Goal: Obtain resource: Obtain resource

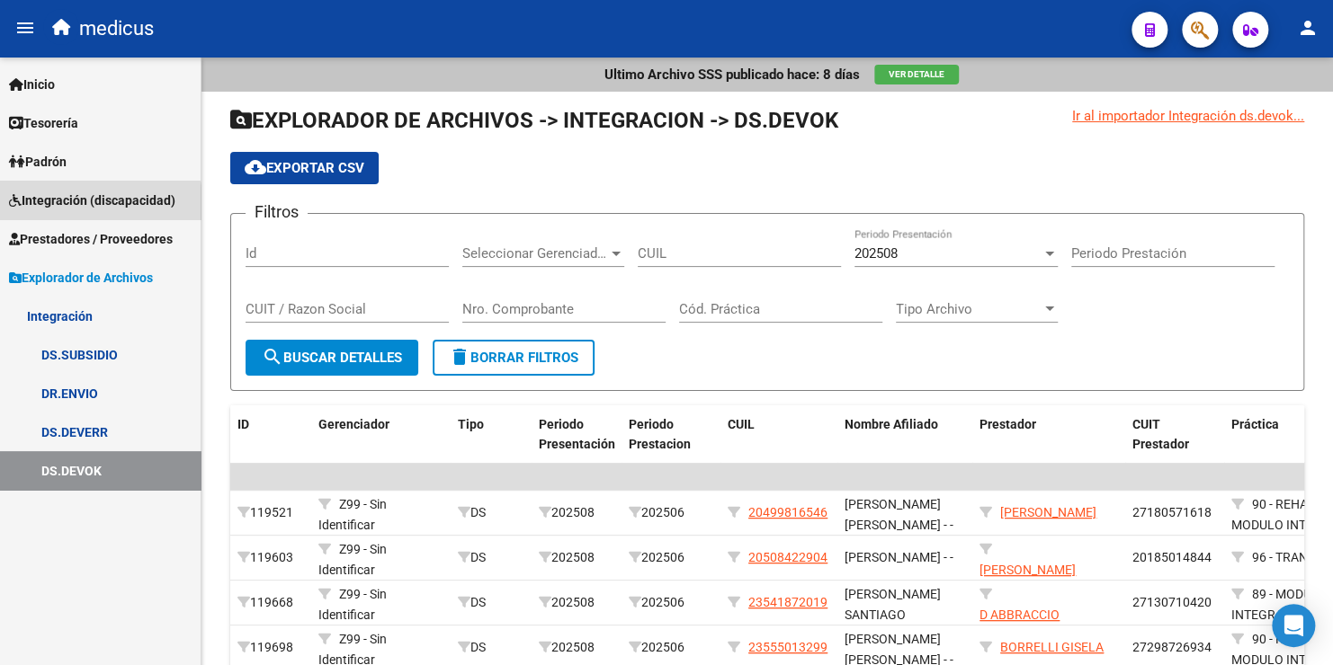
click at [85, 206] on span "Integración (discapacidad)" at bounding box center [92, 201] width 166 height 20
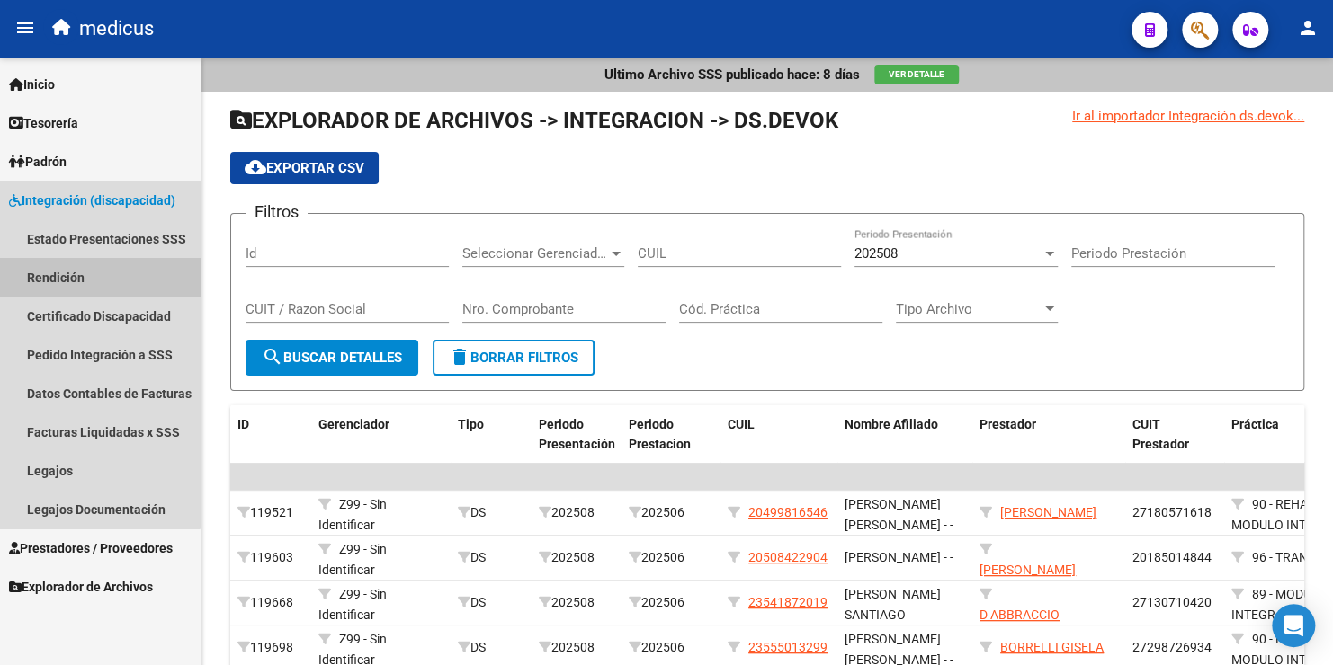
click at [76, 281] on link "Rendición" at bounding box center [100, 277] width 201 height 39
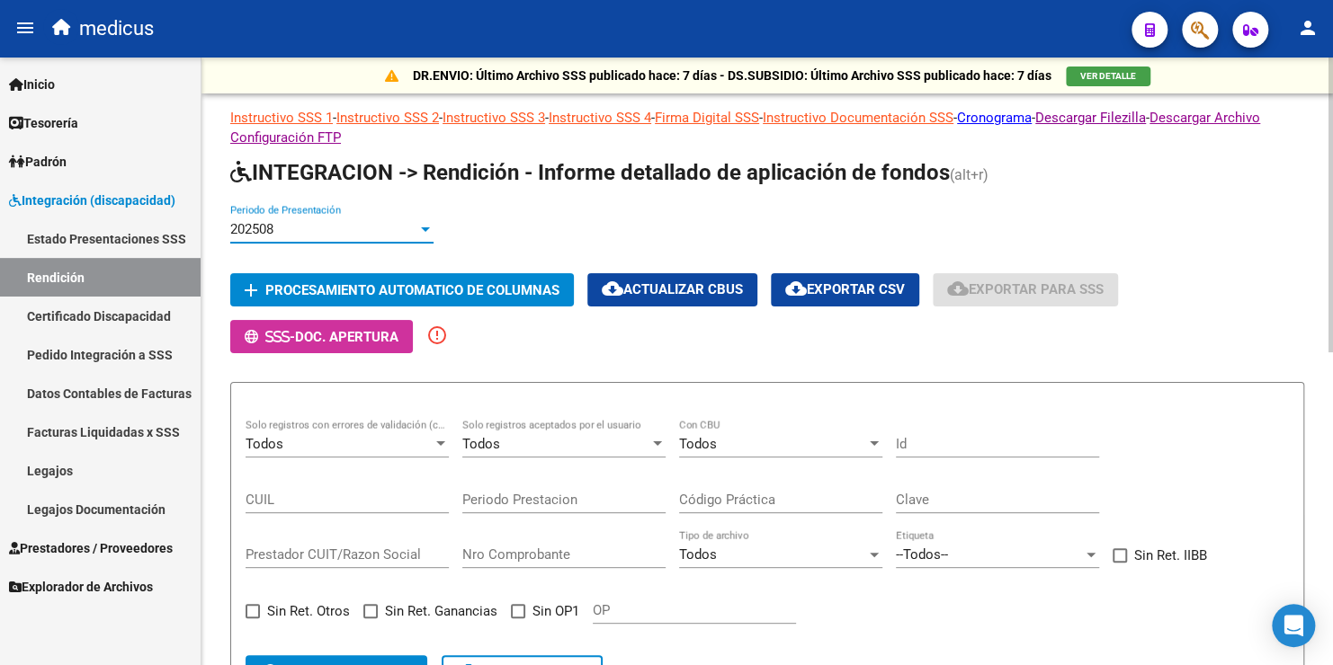
click at [424, 228] on div at bounding box center [425, 229] width 9 height 4
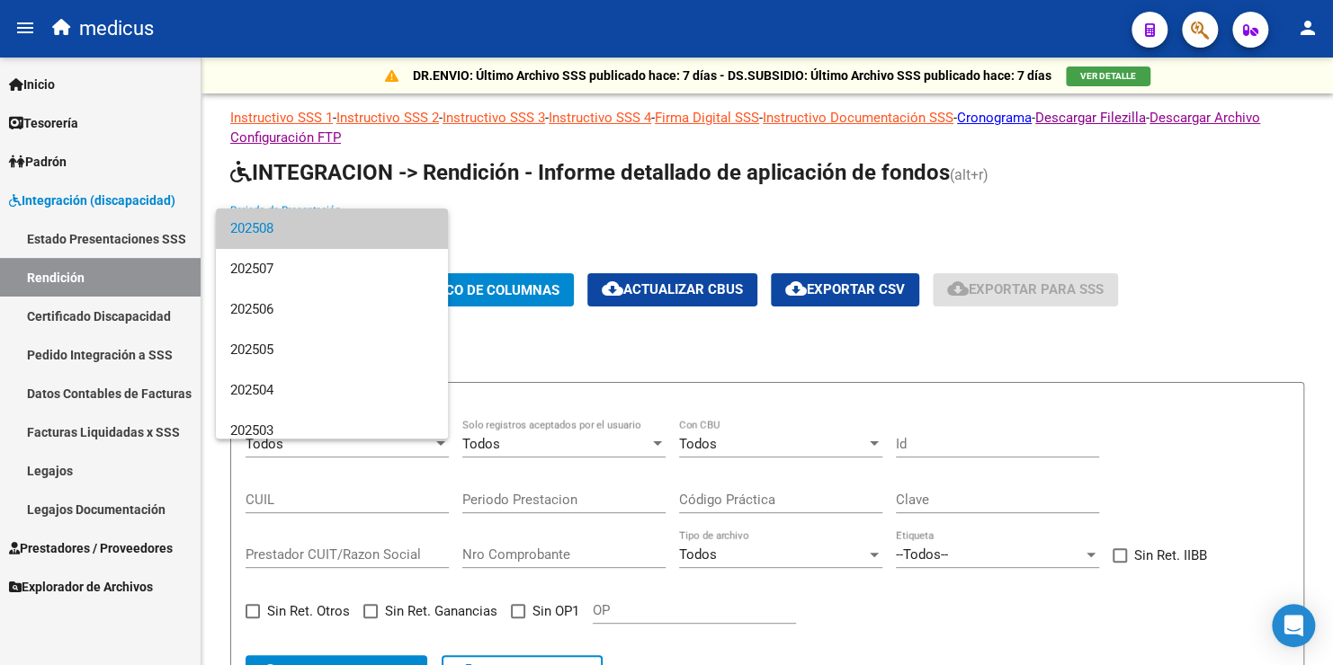
click at [383, 235] on span "202508" at bounding box center [331, 229] width 203 height 40
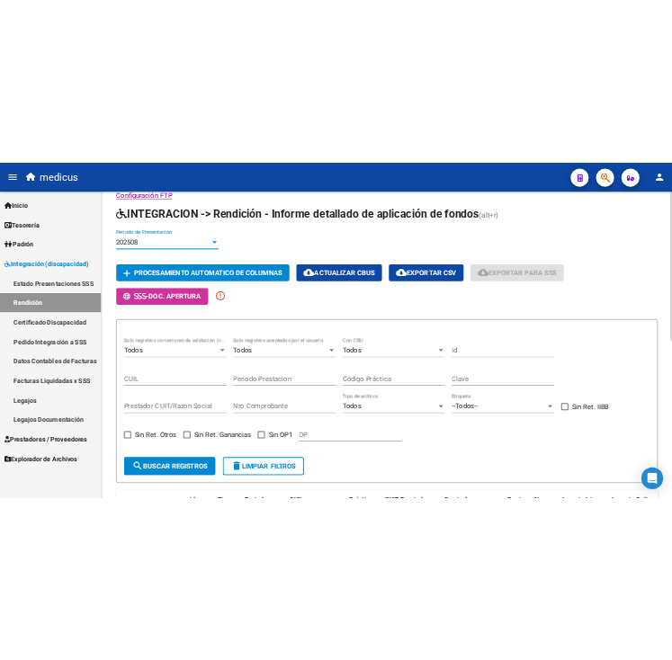
scroll to position [270, 0]
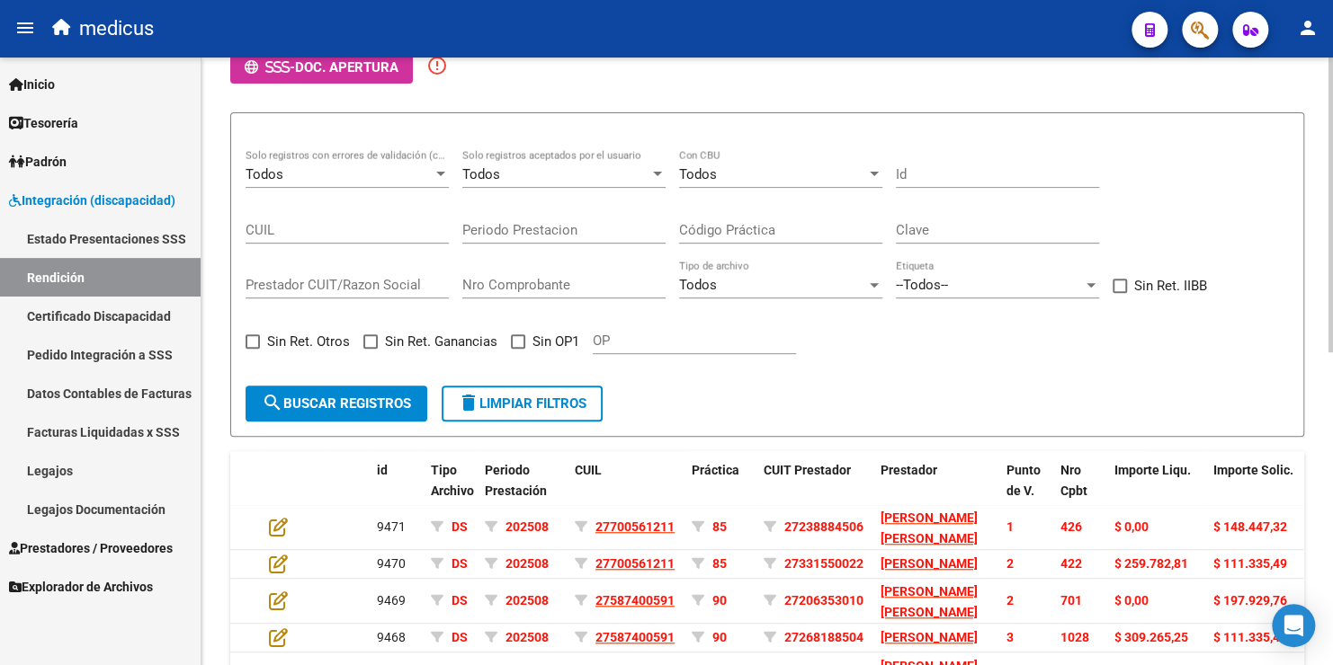
click at [330, 403] on span "search Buscar registros" at bounding box center [336, 404] width 149 height 16
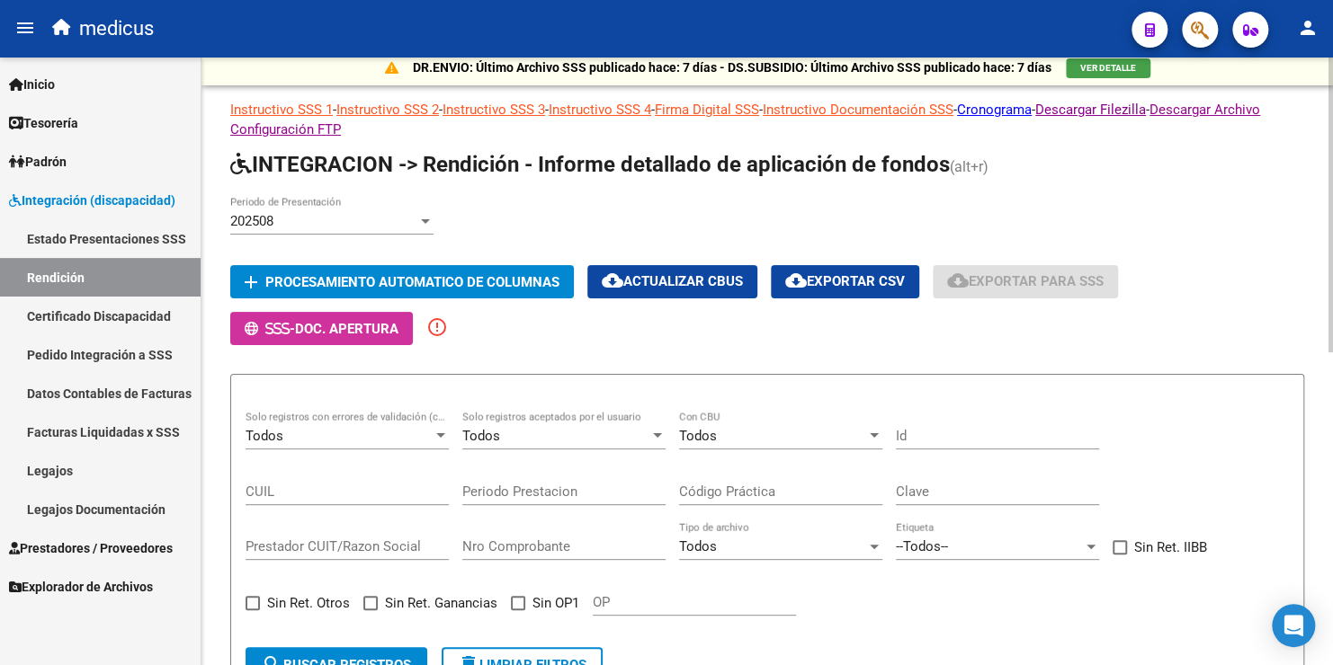
scroll to position [0, 0]
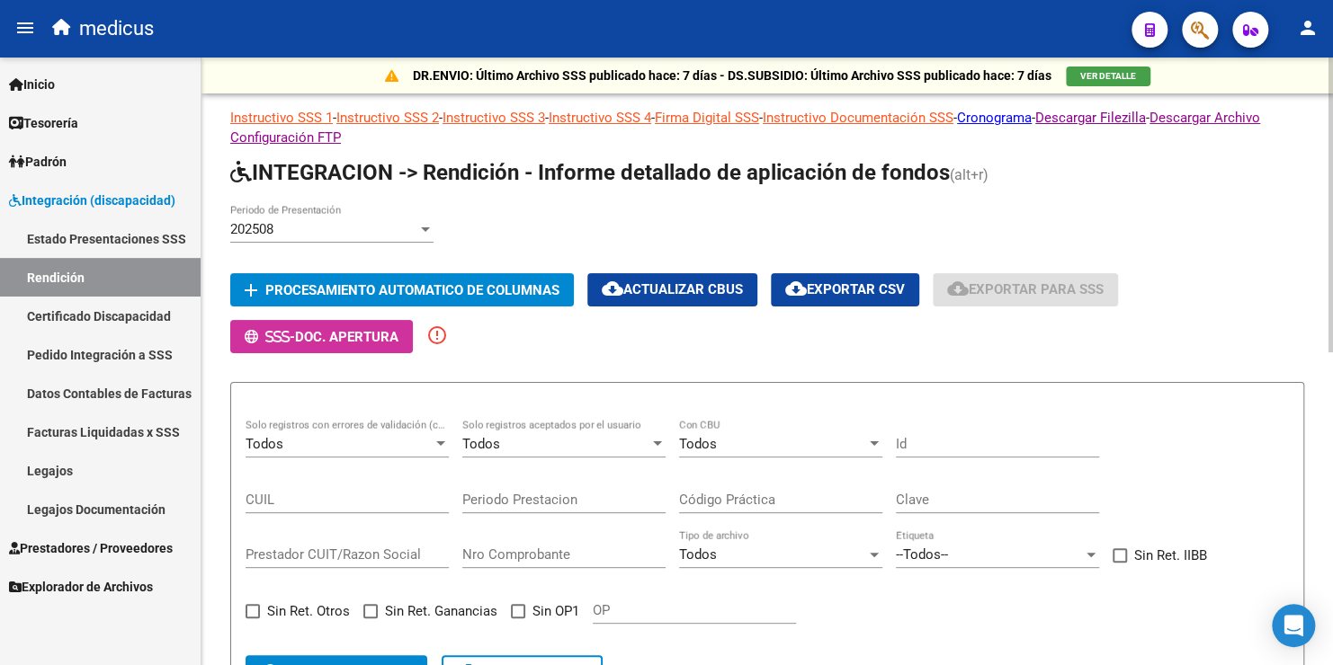
click at [319, 235] on div "202508" at bounding box center [323, 229] width 187 height 16
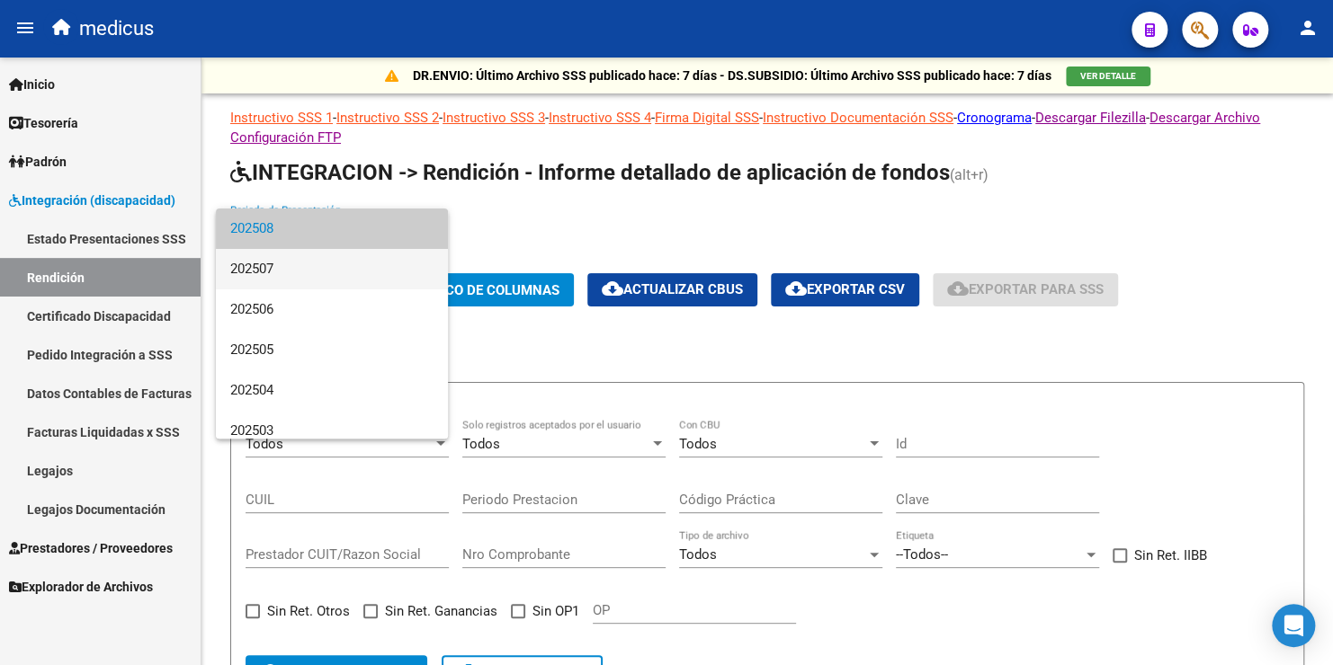
click at [307, 277] on span "202507" at bounding box center [331, 269] width 203 height 40
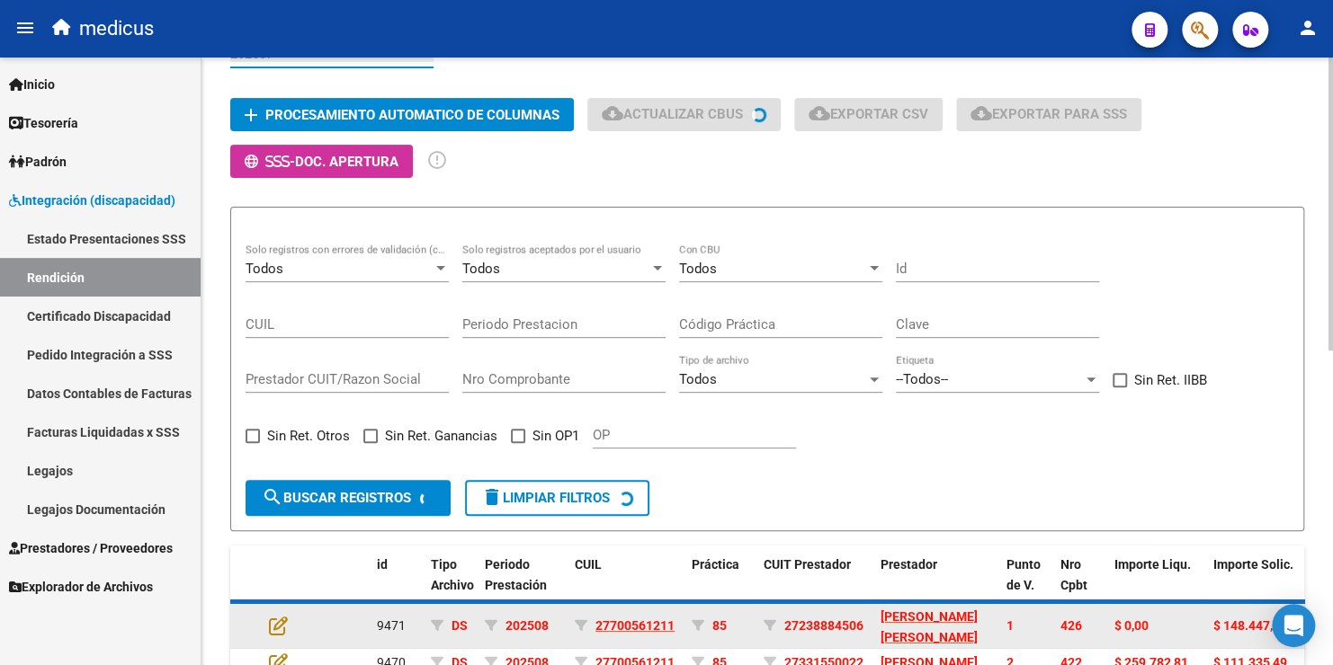
scroll to position [180, 0]
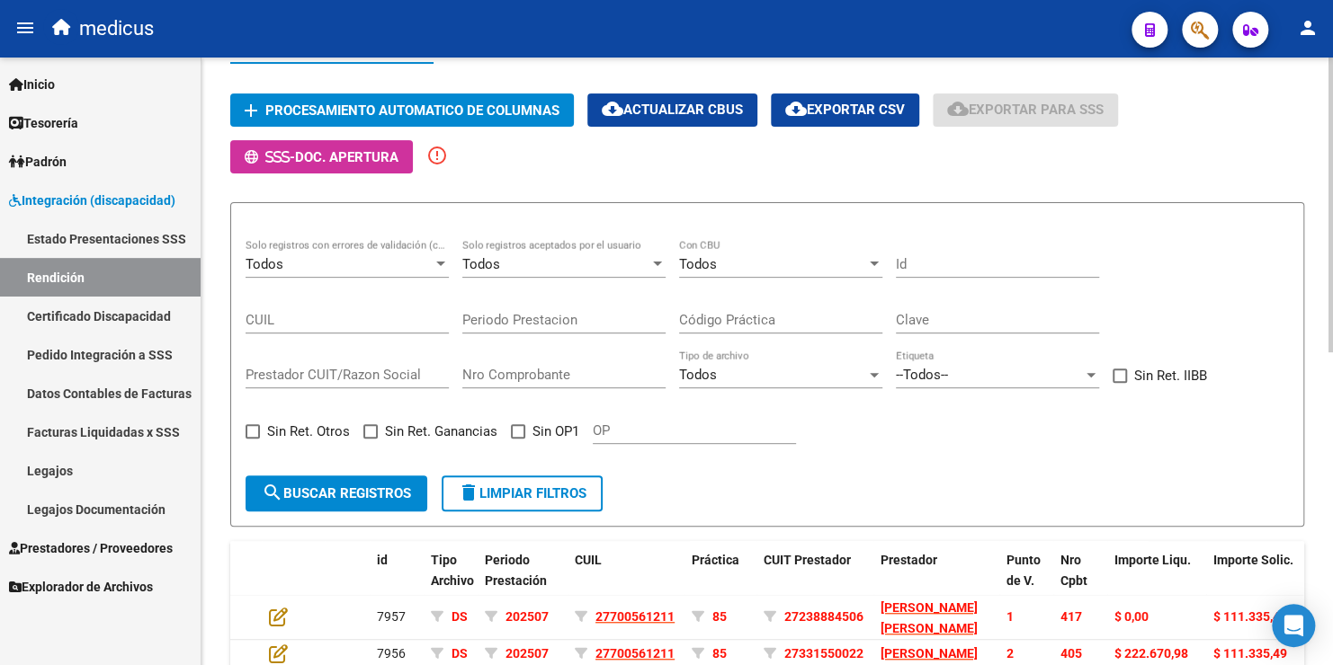
click at [381, 489] on span "search Buscar registros" at bounding box center [336, 494] width 149 height 16
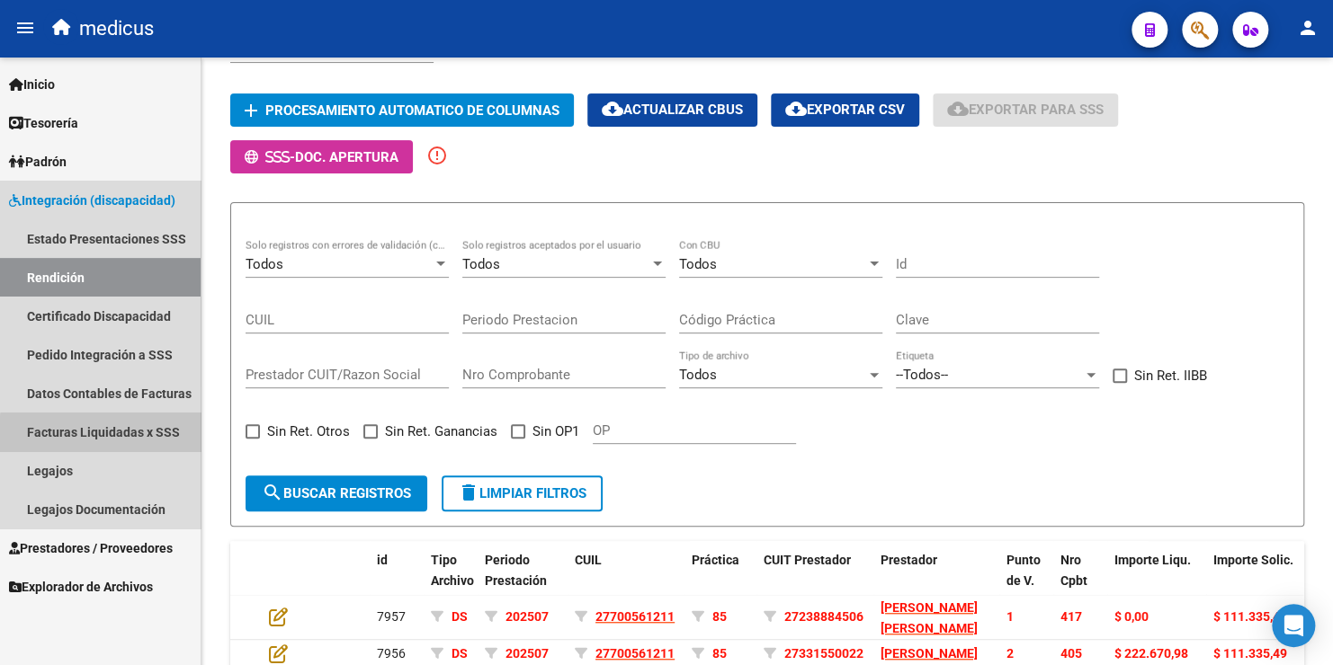
click at [109, 434] on link "Facturas Liquidadas x SSS" at bounding box center [100, 432] width 201 height 39
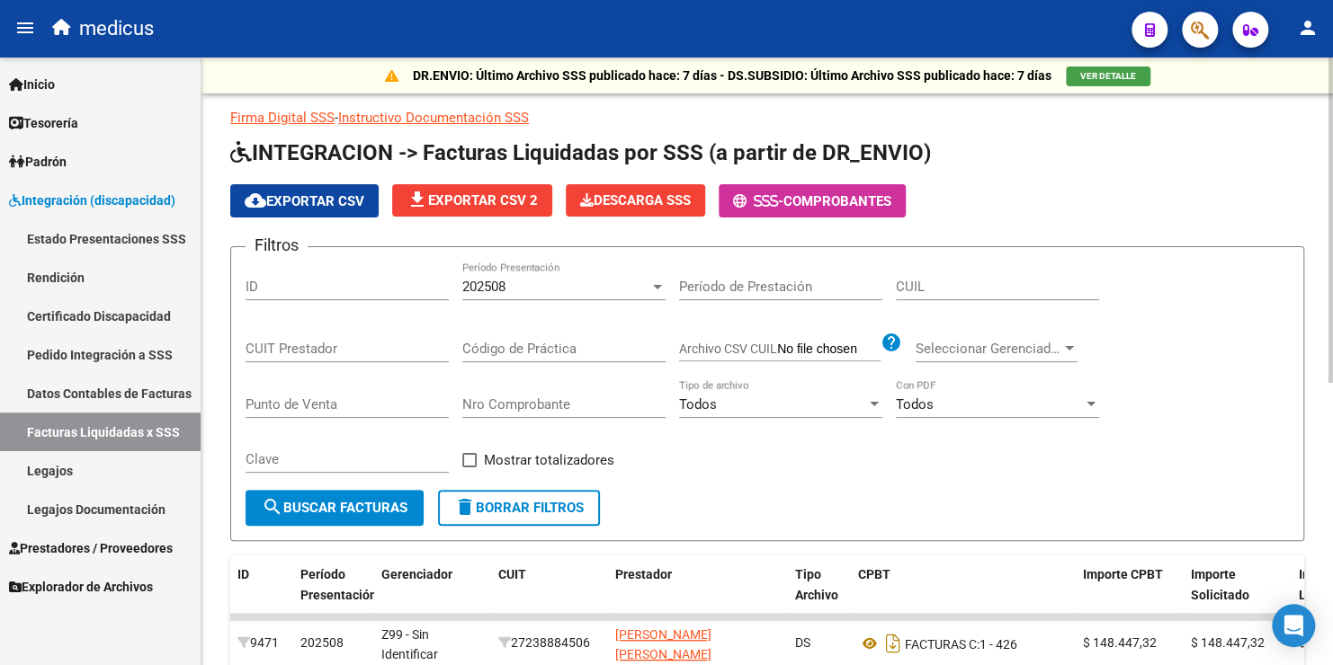
click at [539, 283] on div "202508" at bounding box center [555, 287] width 187 height 16
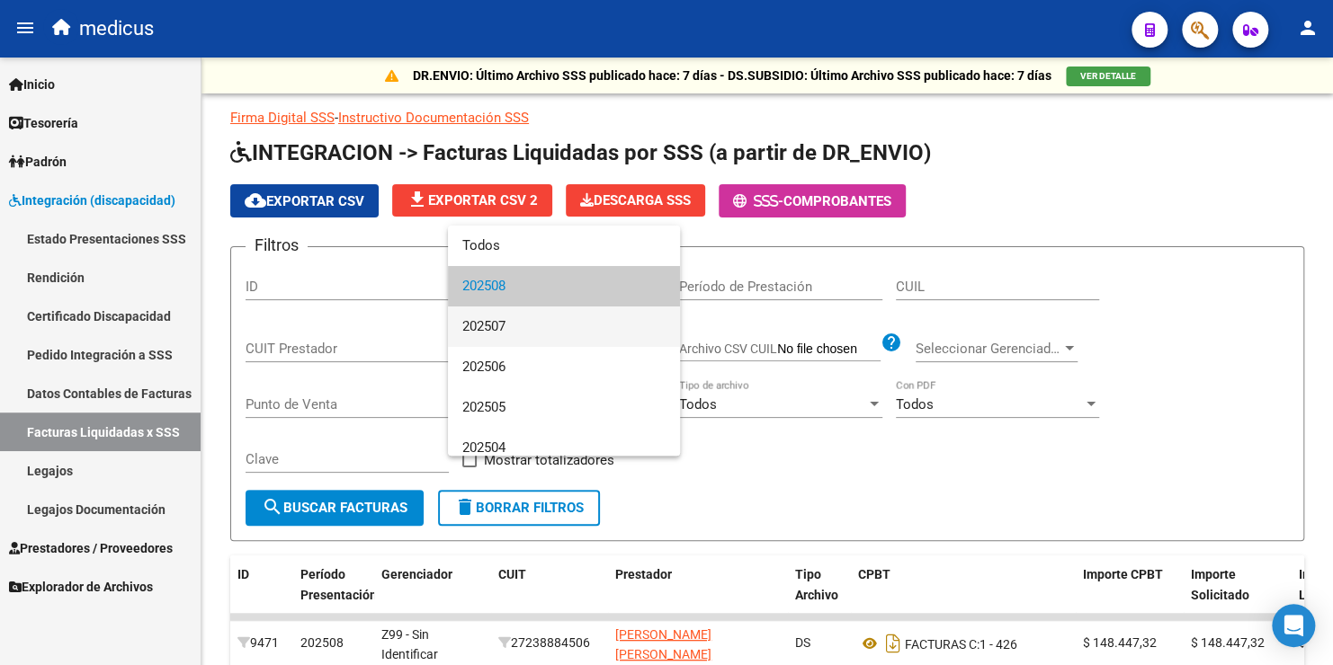
click at [530, 328] on span "202507" at bounding box center [563, 327] width 203 height 40
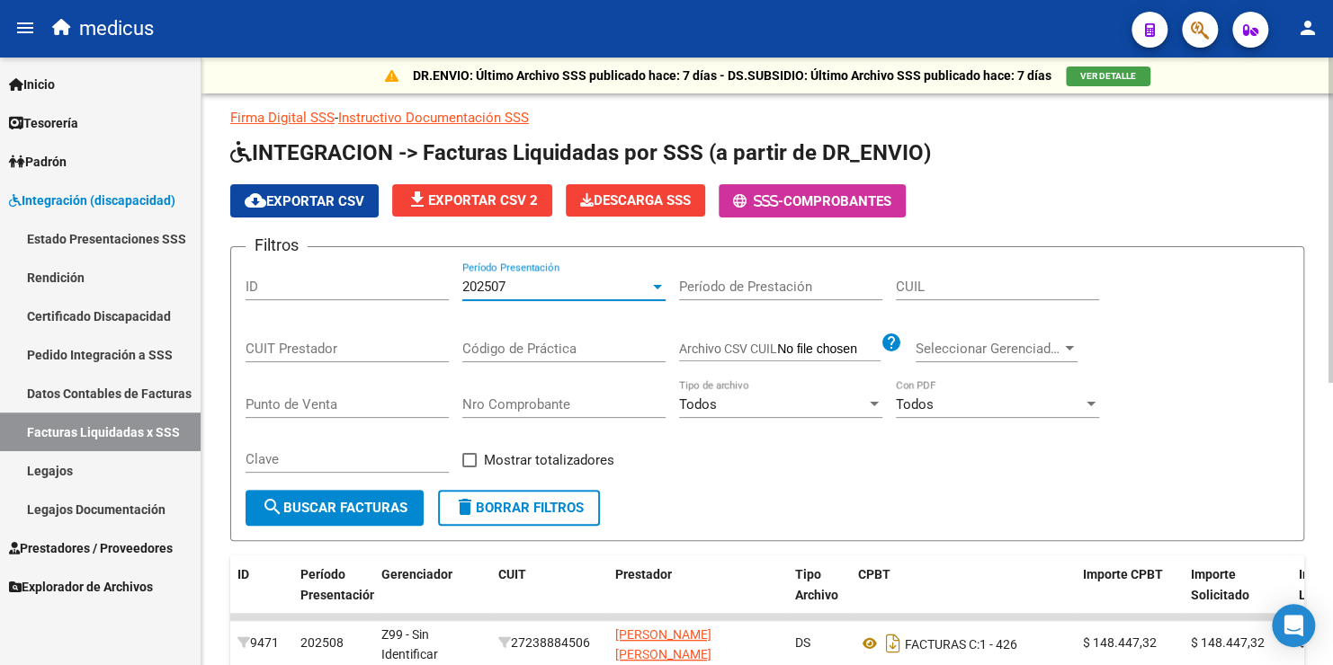
click at [347, 511] on span "search Buscar Facturas" at bounding box center [335, 508] width 146 height 16
click at [369, 503] on span "search Buscar Facturas" at bounding box center [335, 508] width 146 height 16
click at [123, 392] on link "Datos Contables de Facturas" at bounding box center [100, 393] width 201 height 39
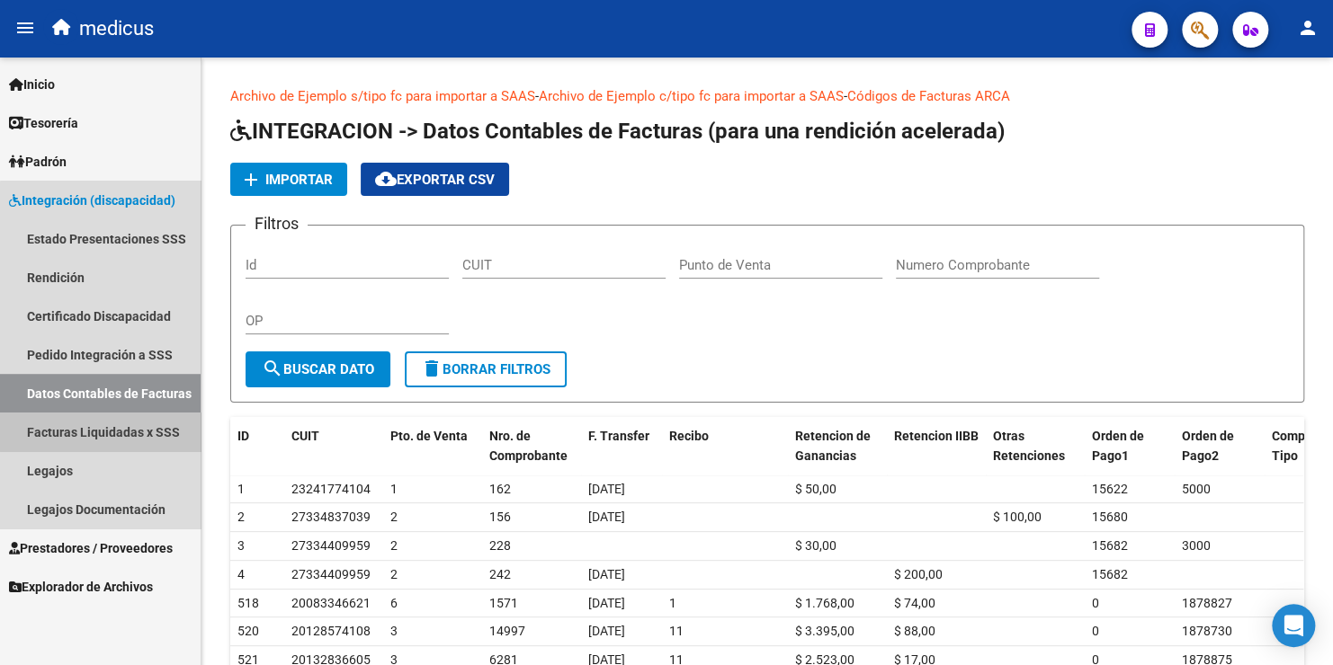
click at [117, 432] on link "Facturas Liquidadas x SSS" at bounding box center [100, 432] width 201 height 39
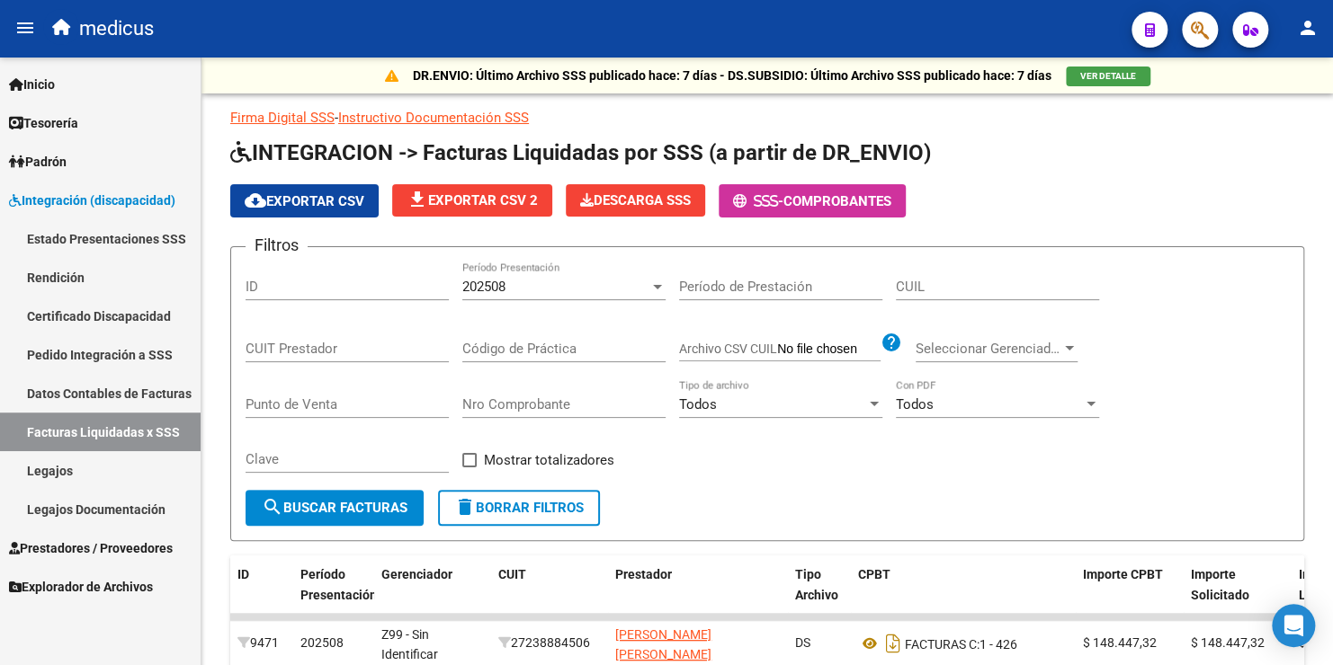
click at [84, 201] on span "Integración (discapacidad)" at bounding box center [92, 201] width 166 height 20
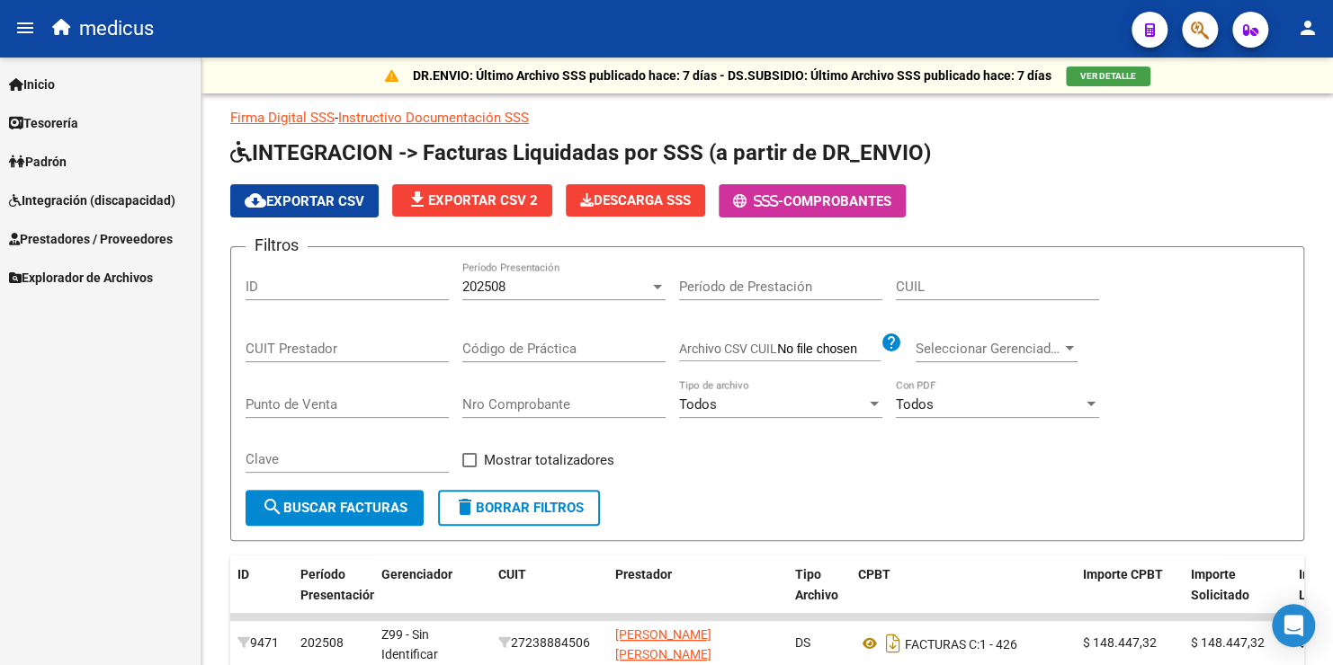
click at [84, 200] on span "Integración (discapacidad)" at bounding box center [92, 201] width 166 height 20
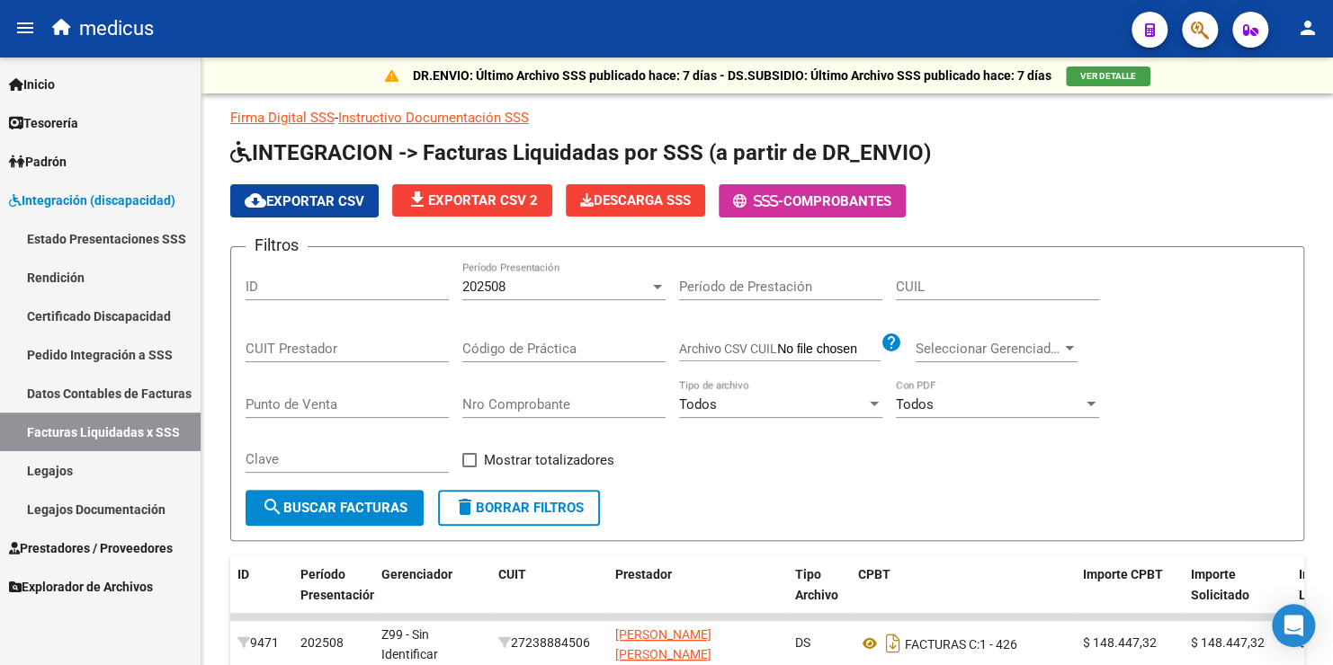
click at [100, 238] on link "Estado Presentaciones SSS" at bounding box center [100, 238] width 201 height 39
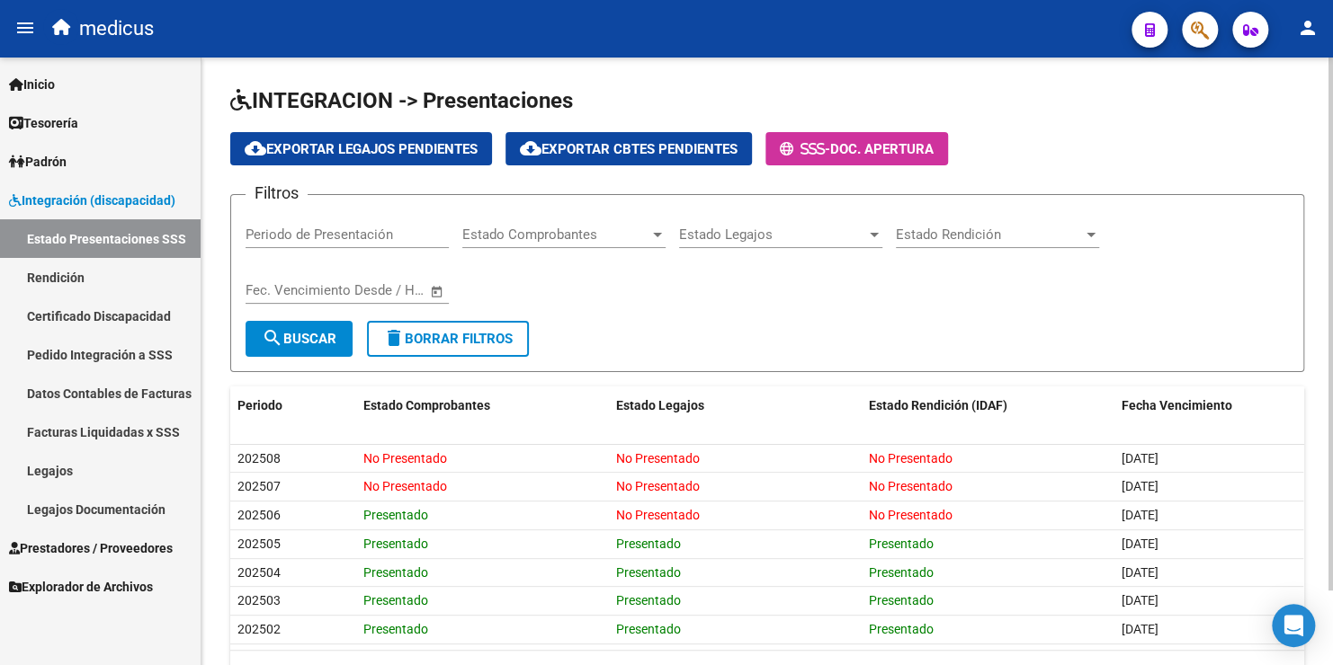
click at [379, 236] on input "Periodo de Presentación" at bounding box center [346, 235] width 203 height 16
click at [306, 333] on span "search Buscar" at bounding box center [299, 339] width 75 height 16
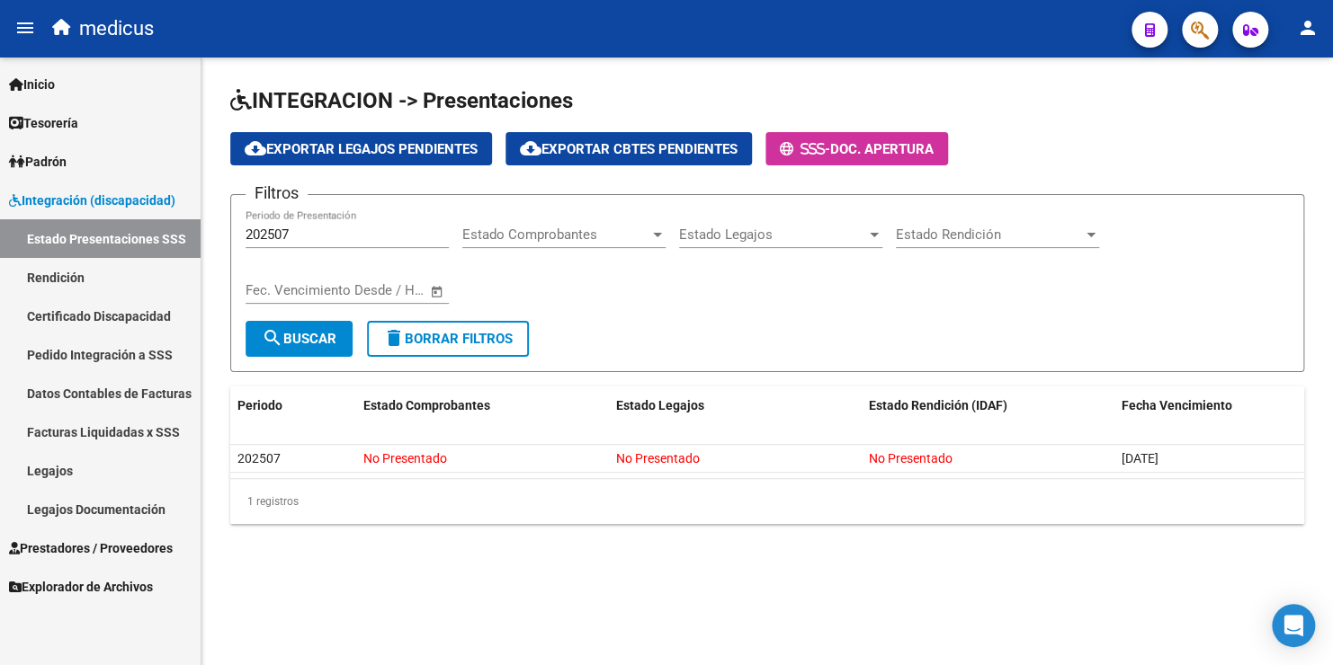
click at [306, 333] on span "search Buscar" at bounding box center [299, 339] width 75 height 16
click at [379, 154] on span "cloud_download Exportar Legajos Pendientes" at bounding box center [361, 149] width 233 height 16
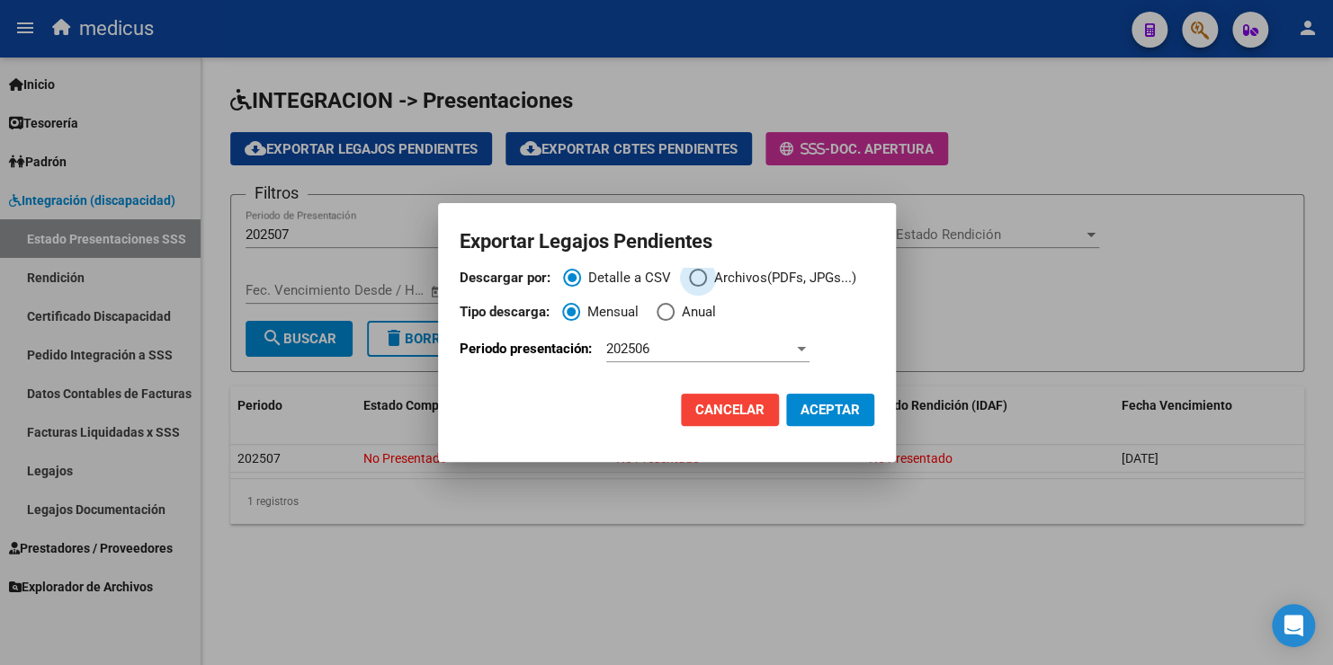
click at [671, 280] on span "Descargar por:" at bounding box center [698, 278] width 18 height 18
click at [671, 280] on input "Archivos(PDFs, JPGs...)" at bounding box center [698, 278] width 18 height 18
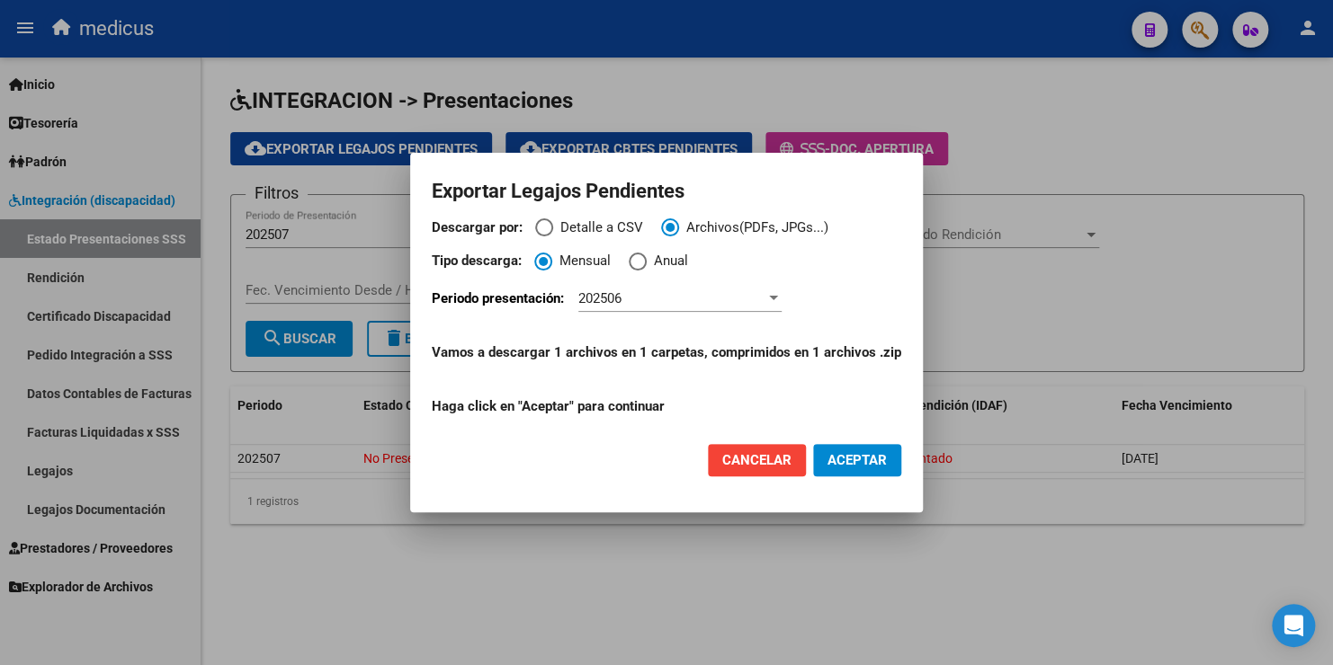
click at [645, 302] on div "202506" at bounding box center [671, 298] width 187 height 16
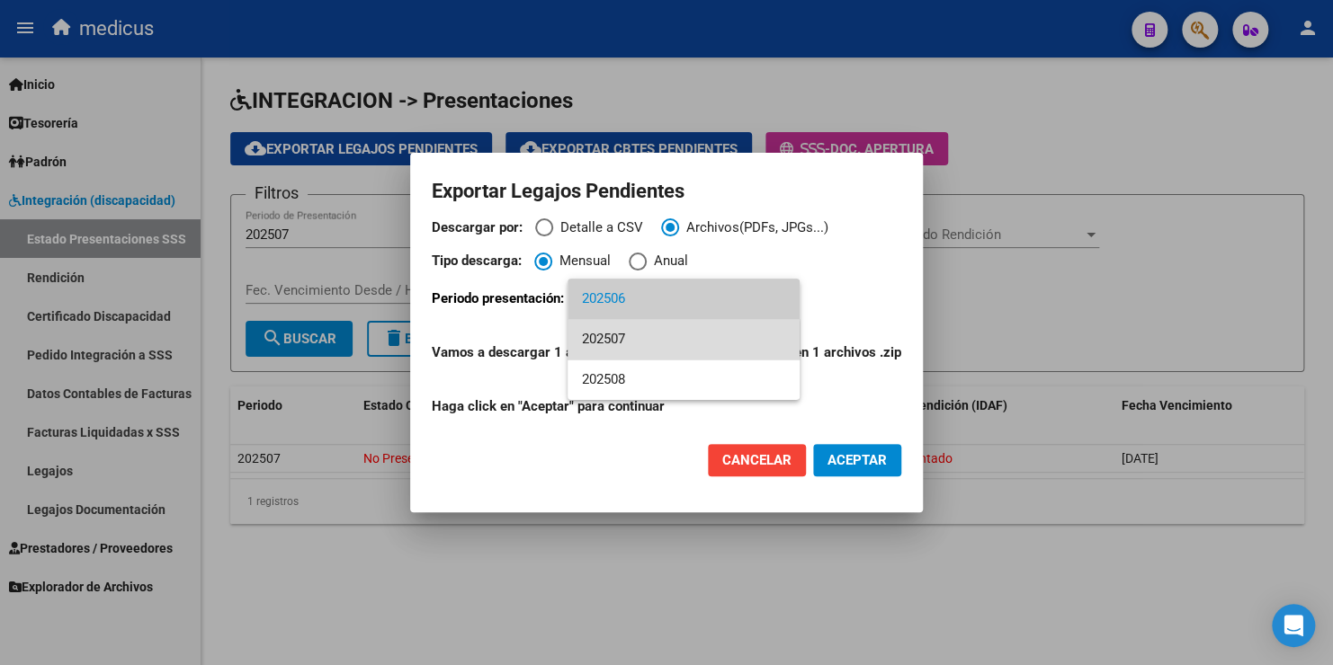
click at [645, 340] on span "202507" at bounding box center [683, 339] width 203 height 40
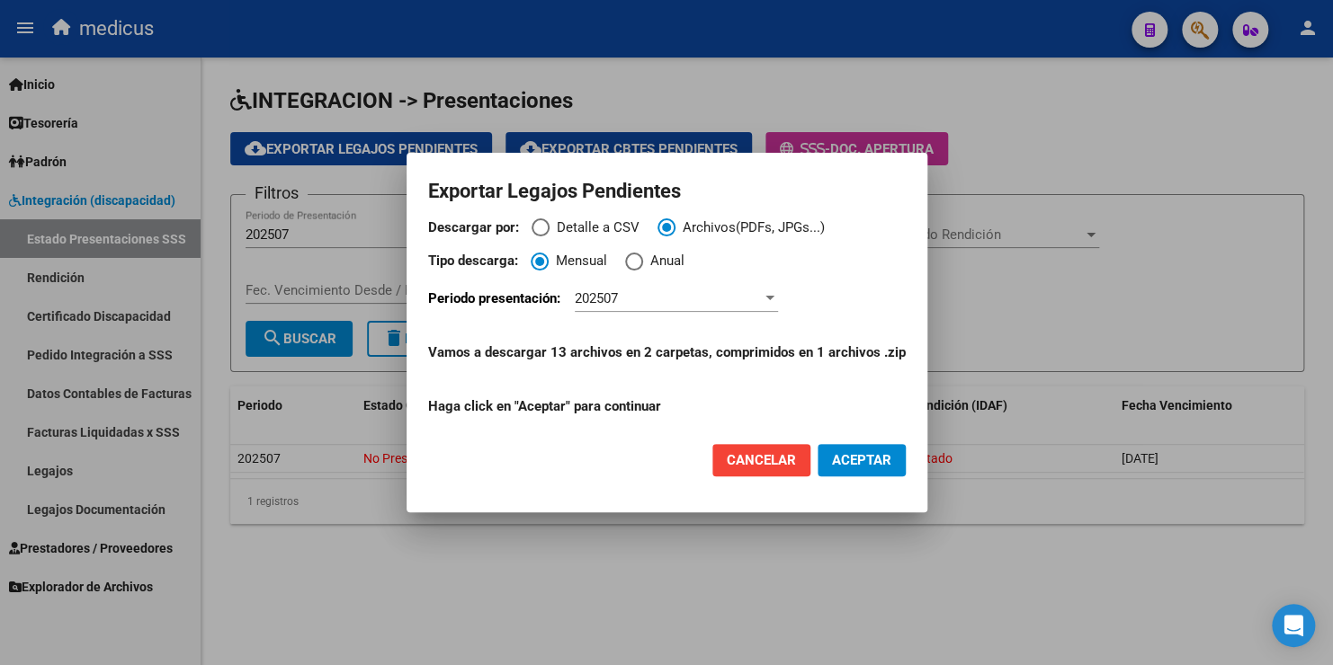
click at [671, 461] on span "ACEPTAR" at bounding box center [861, 460] width 59 height 16
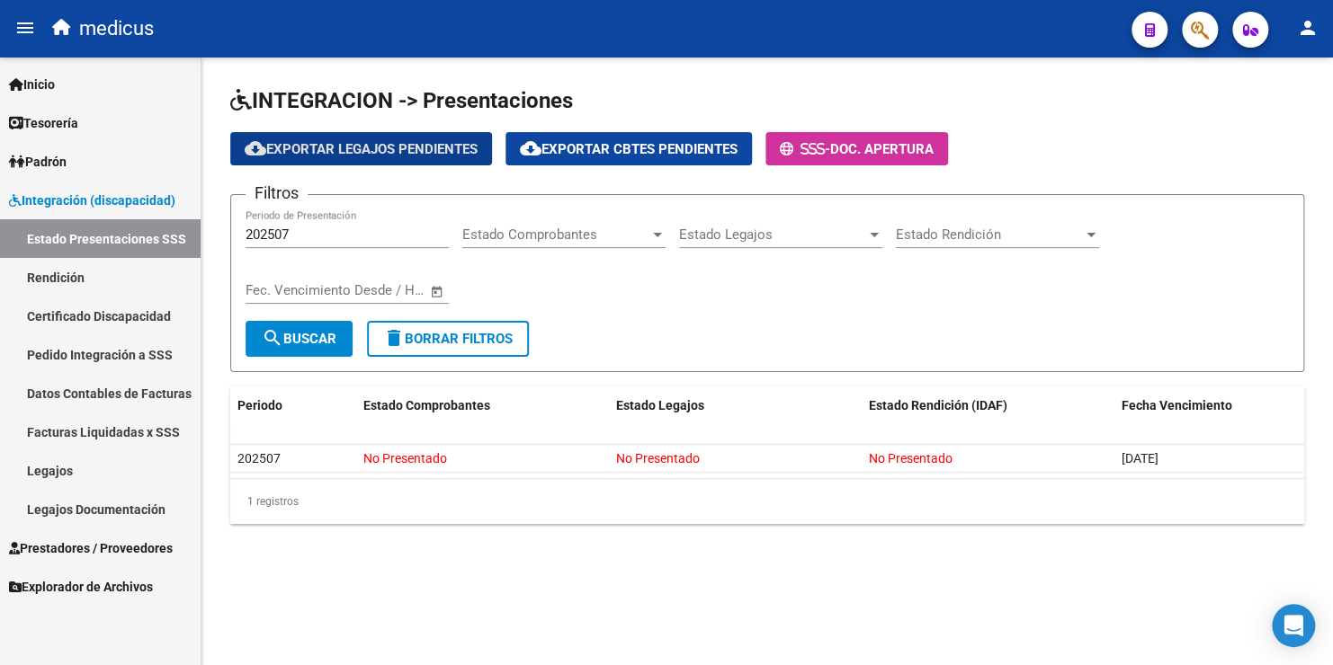
click at [384, 237] on input "202507" at bounding box center [346, 235] width 203 height 16
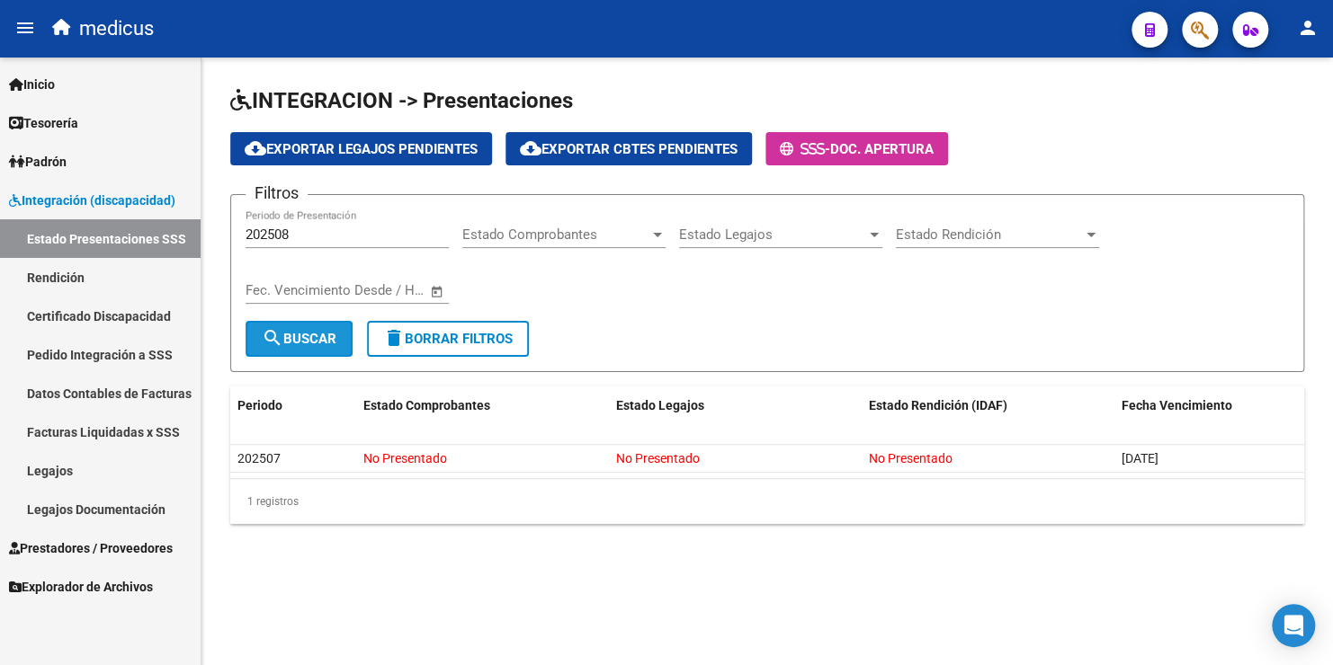
click at [331, 338] on span "search Buscar" at bounding box center [299, 339] width 75 height 16
click at [332, 338] on span "search Buscar" at bounding box center [299, 339] width 75 height 16
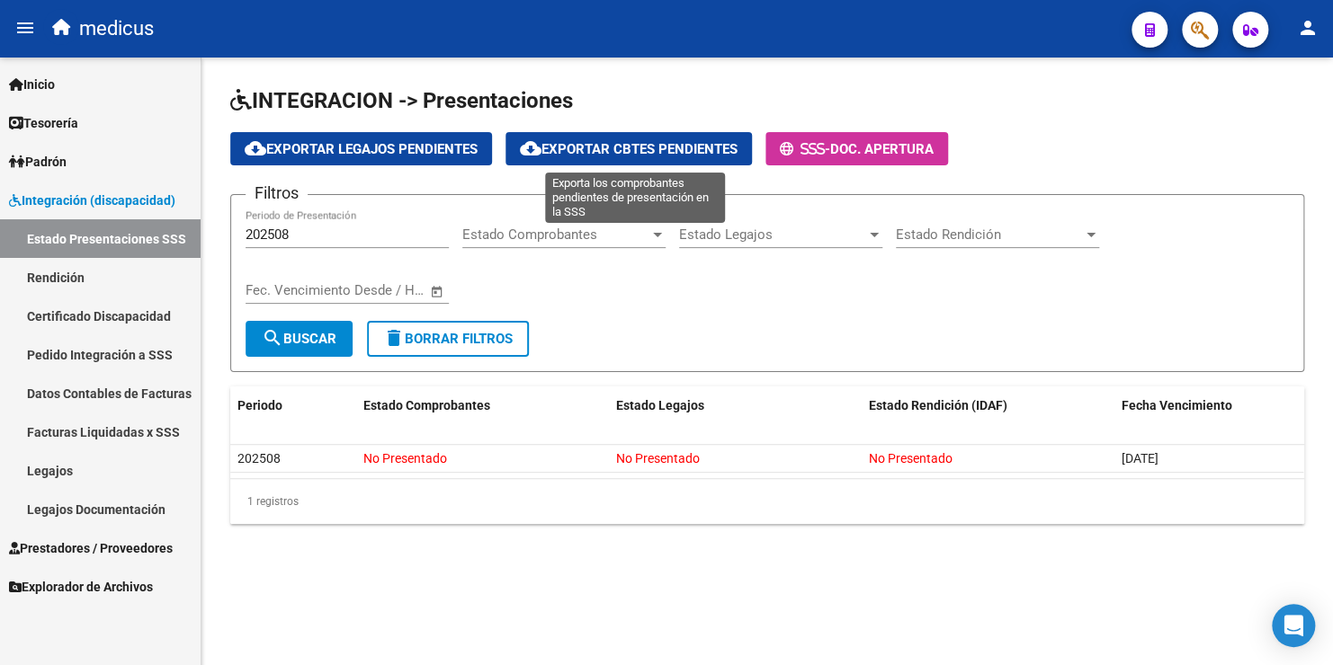
click at [602, 151] on span "cloud_download Exportar Cbtes Pendientes" at bounding box center [629, 149] width 218 height 16
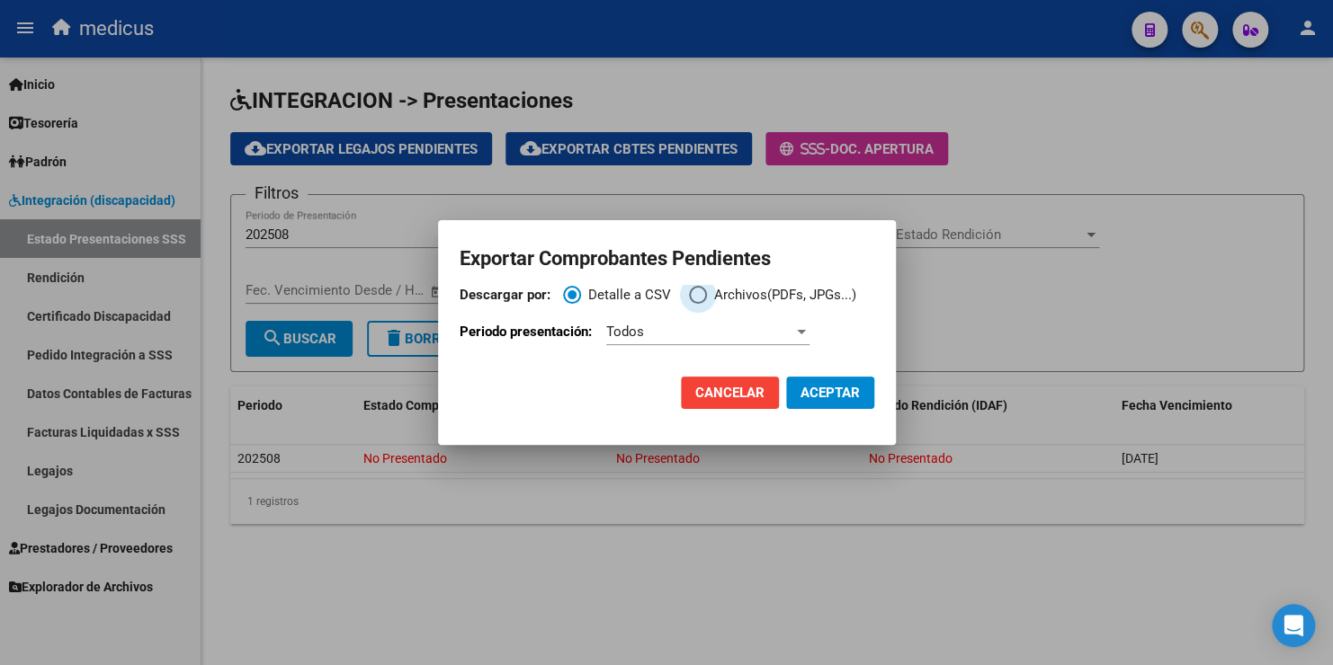
click at [671, 295] on span "Descargar por:" at bounding box center [698, 295] width 18 height 18
click at [671, 295] on input "Archivos(PDFs, JPGs...)" at bounding box center [698, 295] width 18 height 18
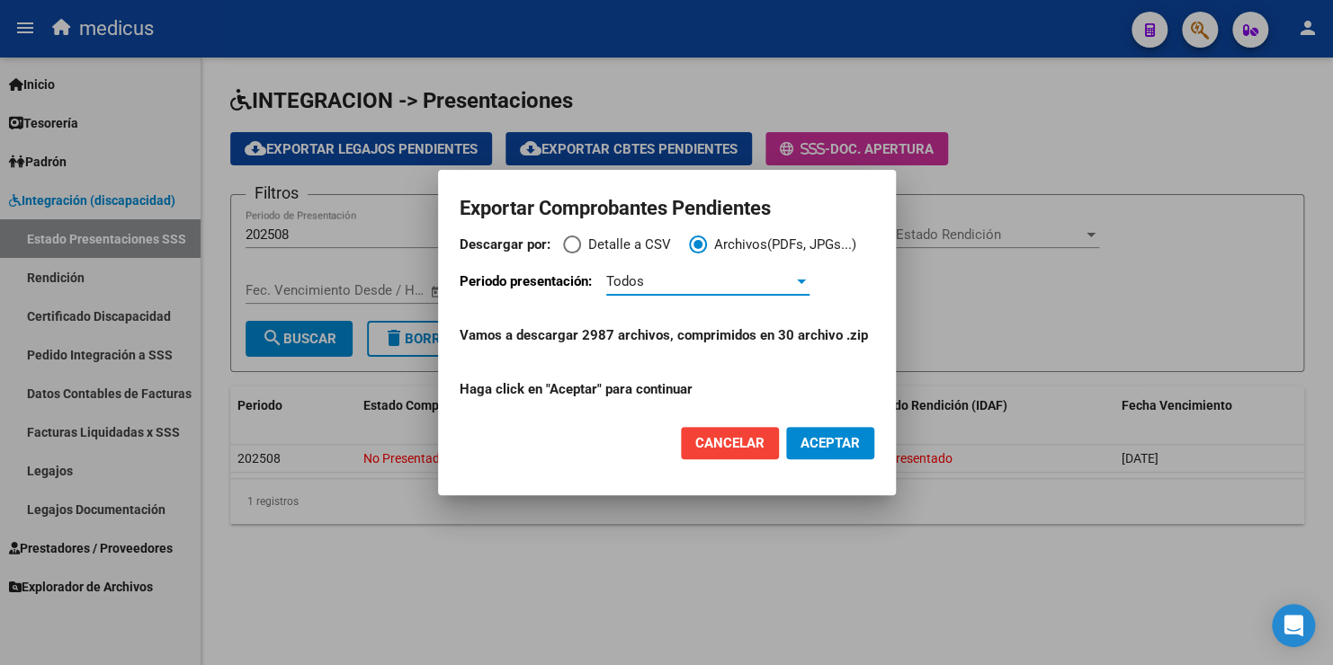
click at [671, 289] on div "Todos" at bounding box center [699, 281] width 187 height 16
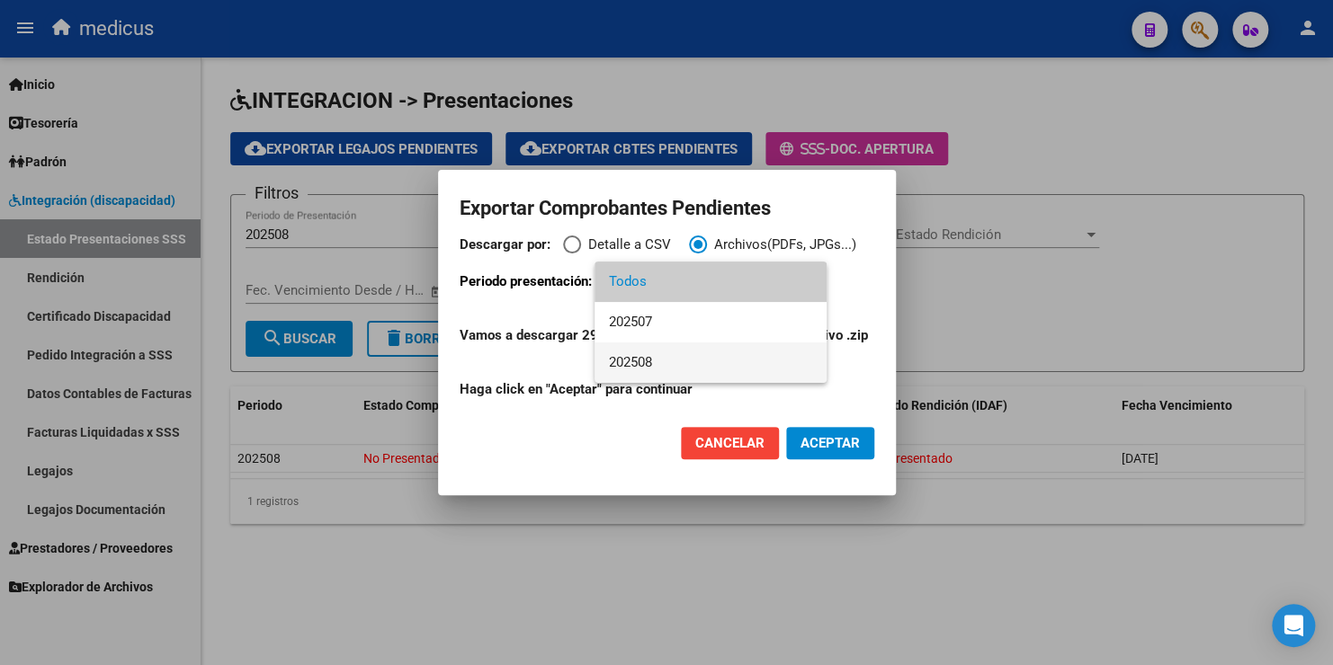
click at [670, 362] on span "202508" at bounding box center [710, 363] width 203 height 40
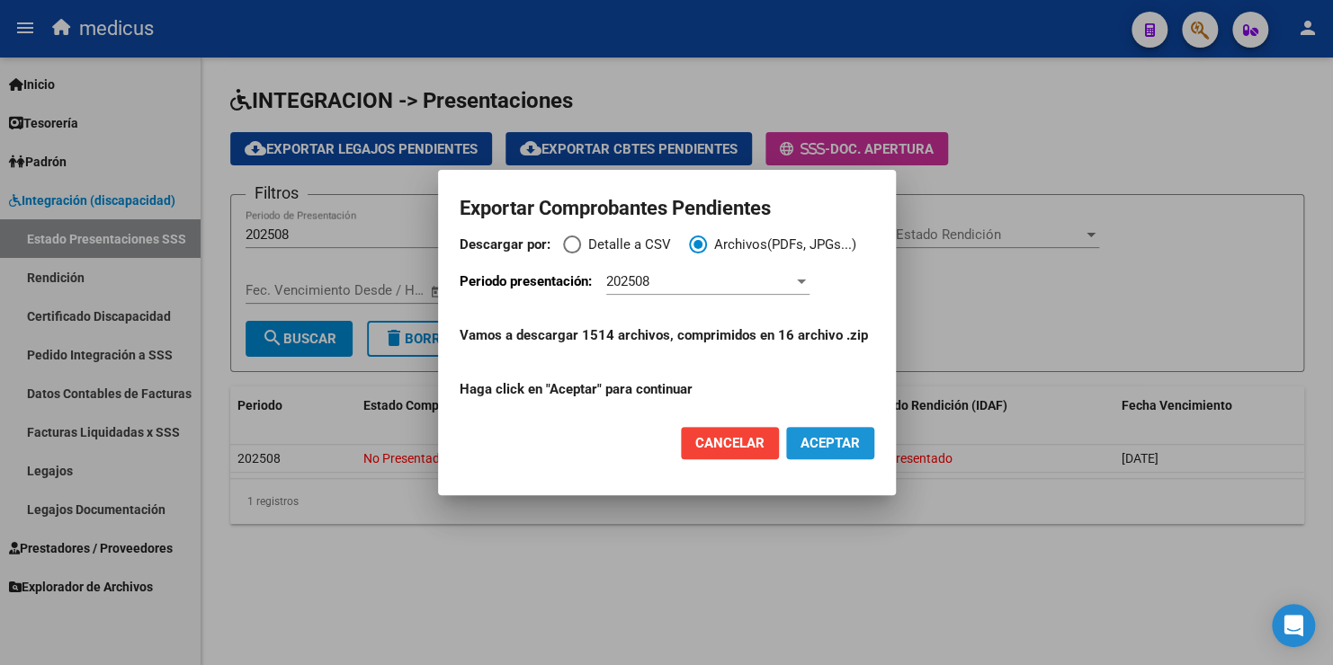
click at [671, 447] on span "ACEPTAR" at bounding box center [829, 443] width 59 height 16
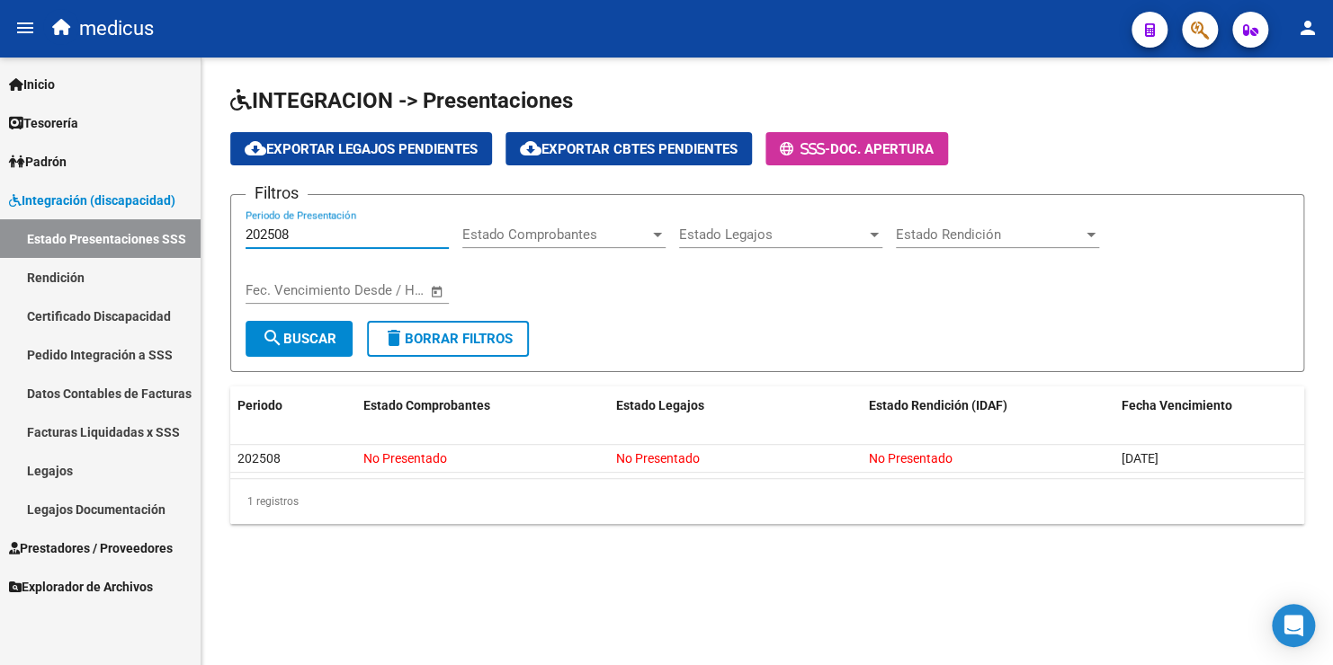
click at [299, 237] on input "202508" at bounding box center [346, 235] width 203 height 16
type input "202507"
click at [296, 343] on span "search Buscar" at bounding box center [299, 339] width 75 height 16
click at [297, 344] on span "search Buscar" at bounding box center [299, 339] width 75 height 16
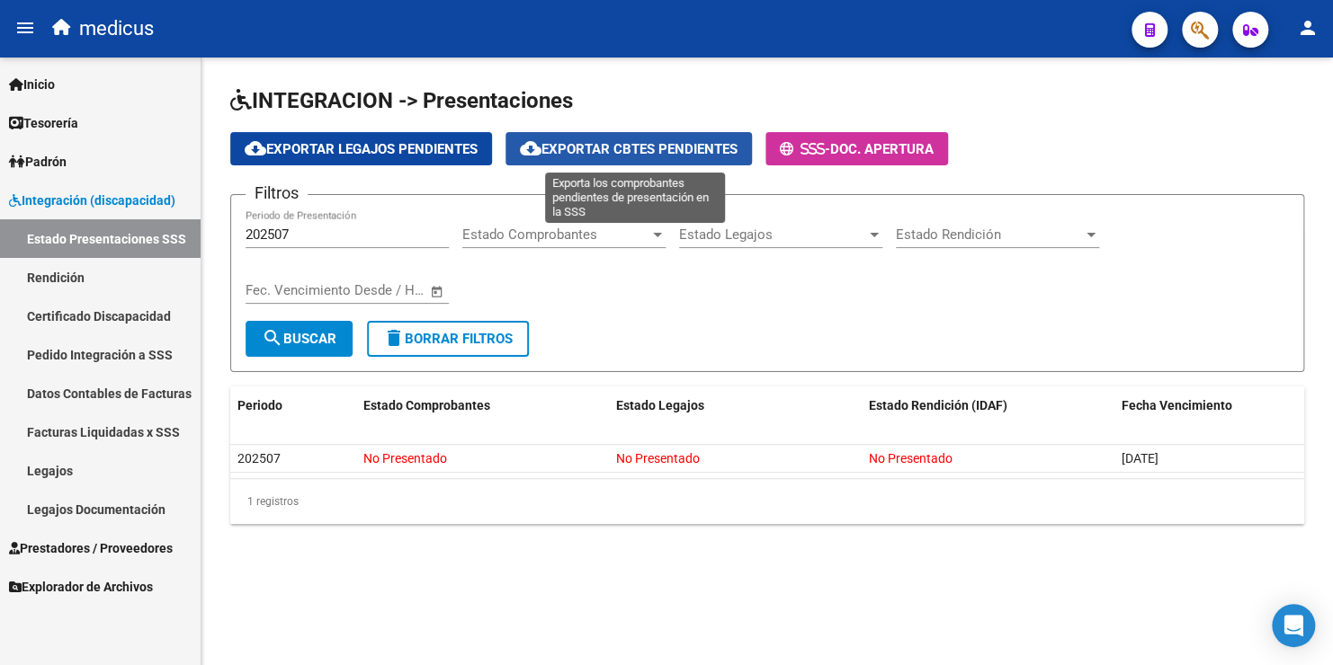
click at [638, 157] on button "cloud_download Exportar Cbtes Pendientes" at bounding box center [628, 148] width 246 height 33
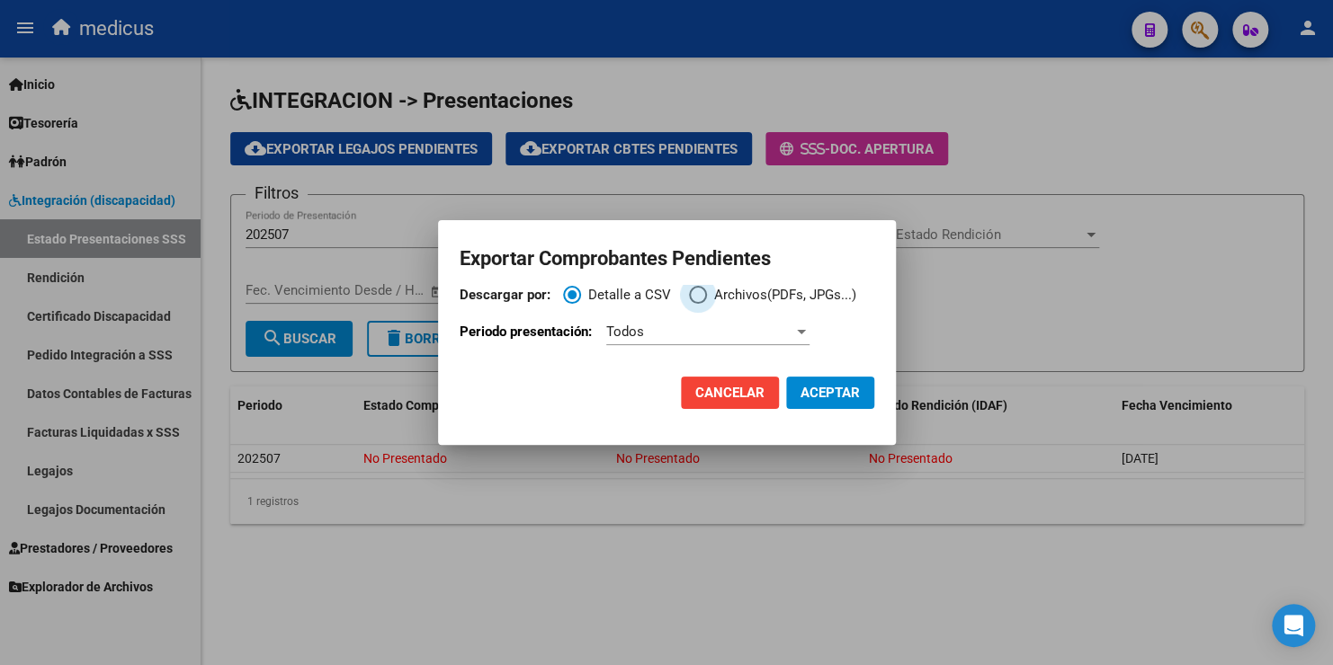
click at [671, 294] on span "Archivos(PDFs, JPGs...)" at bounding box center [781, 295] width 149 height 21
click at [671, 294] on input "Archivos(PDFs, JPGs...)" at bounding box center [698, 295] width 18 height 18
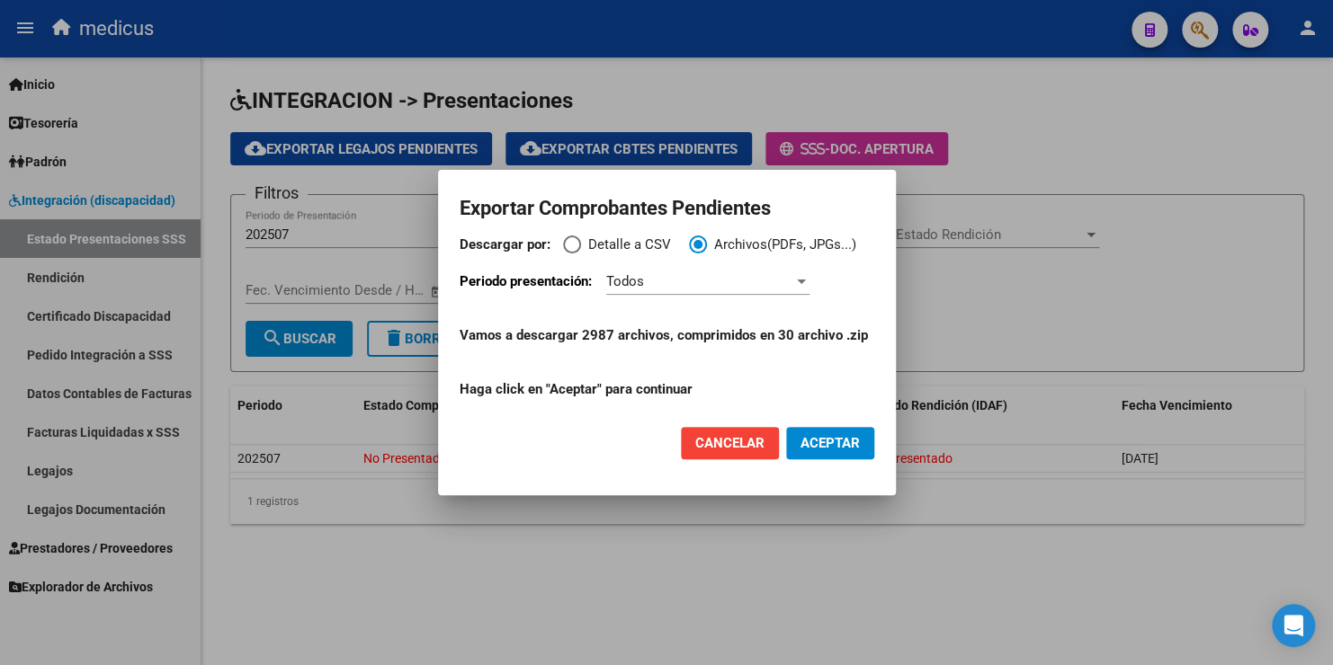
click at [671, 290] on div "Todos" at bounding box center [707, 281] width 203 height 27
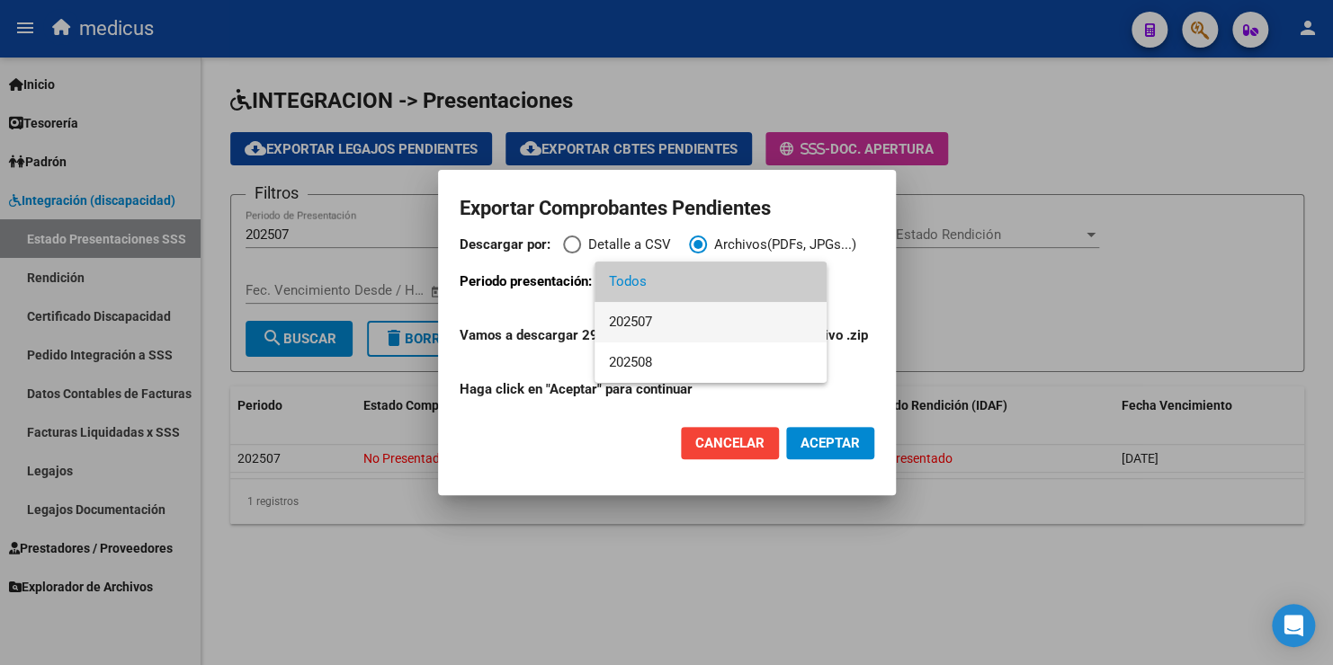
click at [665, 319] on span "202507" at bounding box center [710, 322] width 203 height 40
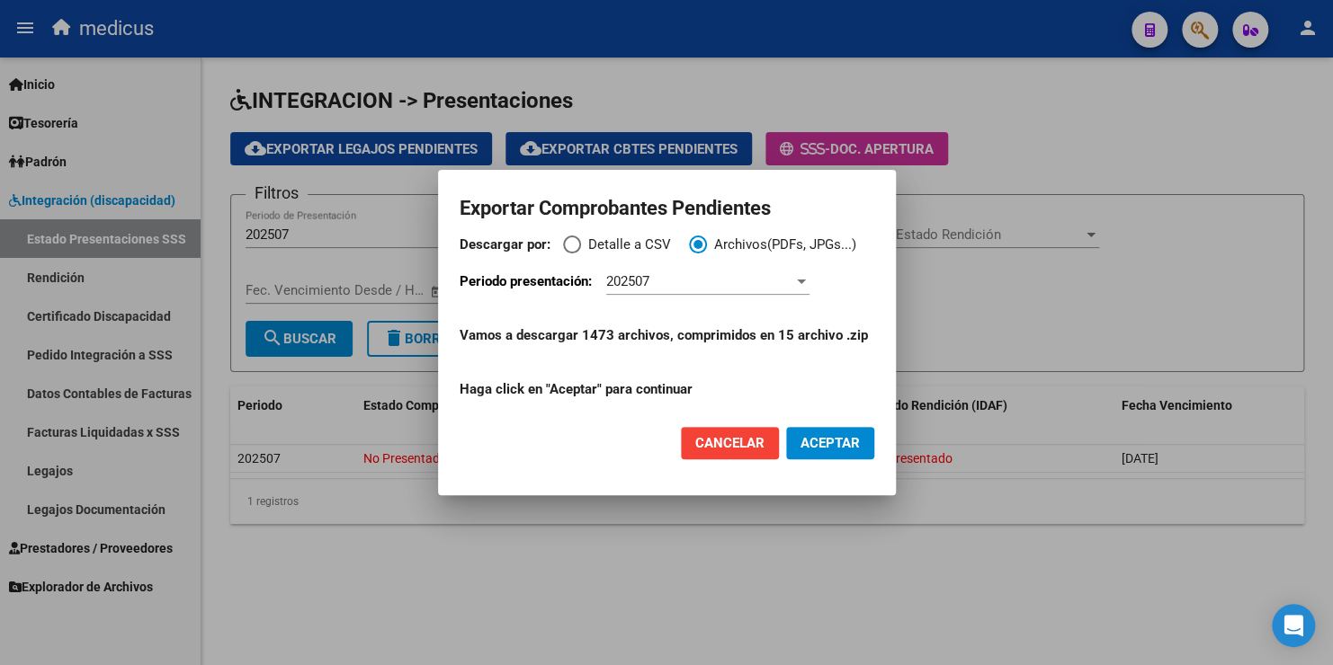
click at [671, 448] on span "ACEPTAR" at bounding box center [829, 443] width 59 height 16
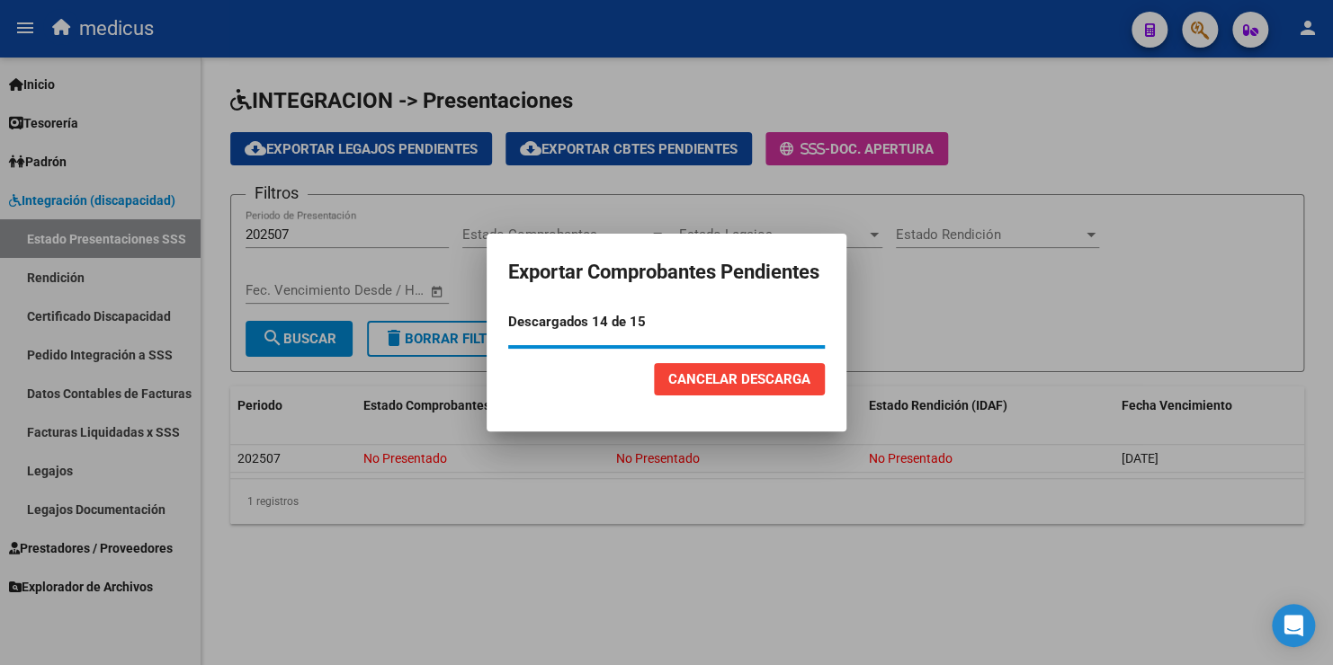
click at [671, 584] on div at bounding box center [666, 332] width 1333 height 665
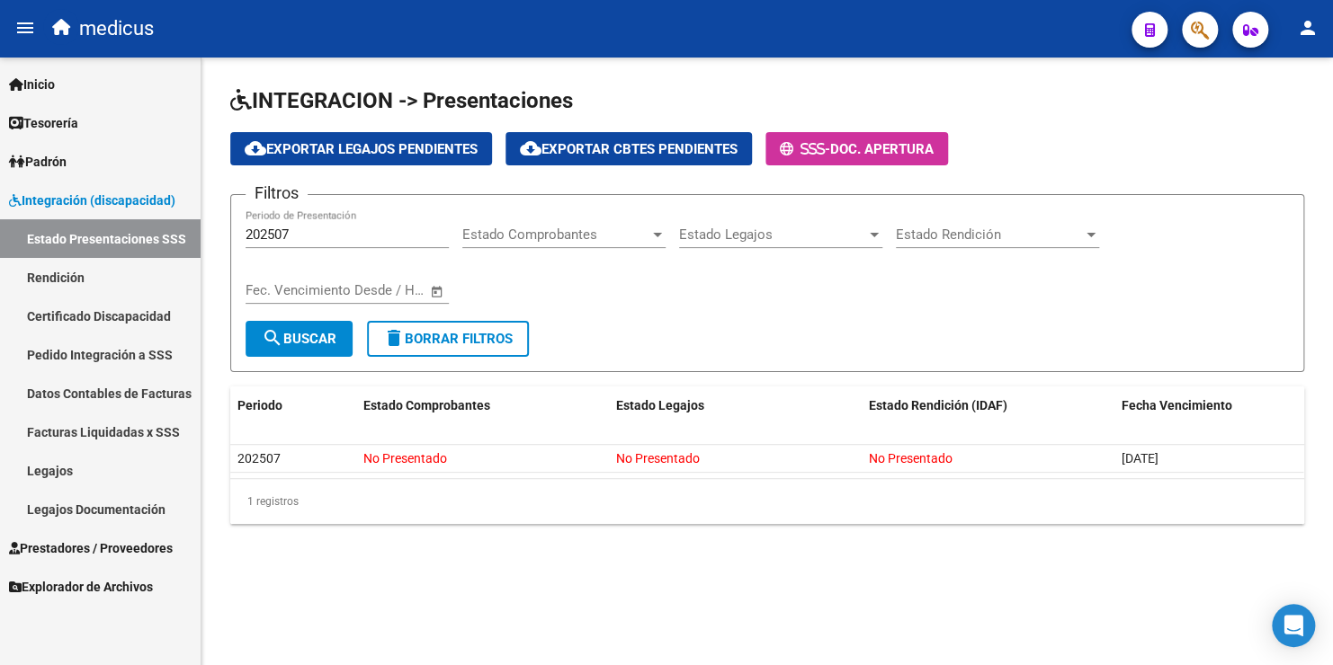
click at [671, 554] on div "INTEGRACION -> Presentaciones cloud_download Exportar Legajos Pendientes cloud_…" at bounding box center [766, 320] width 1131 height 524
click at [321, 339] on span "search Buscar" at bounding box center [299, 339] width 75 height 16
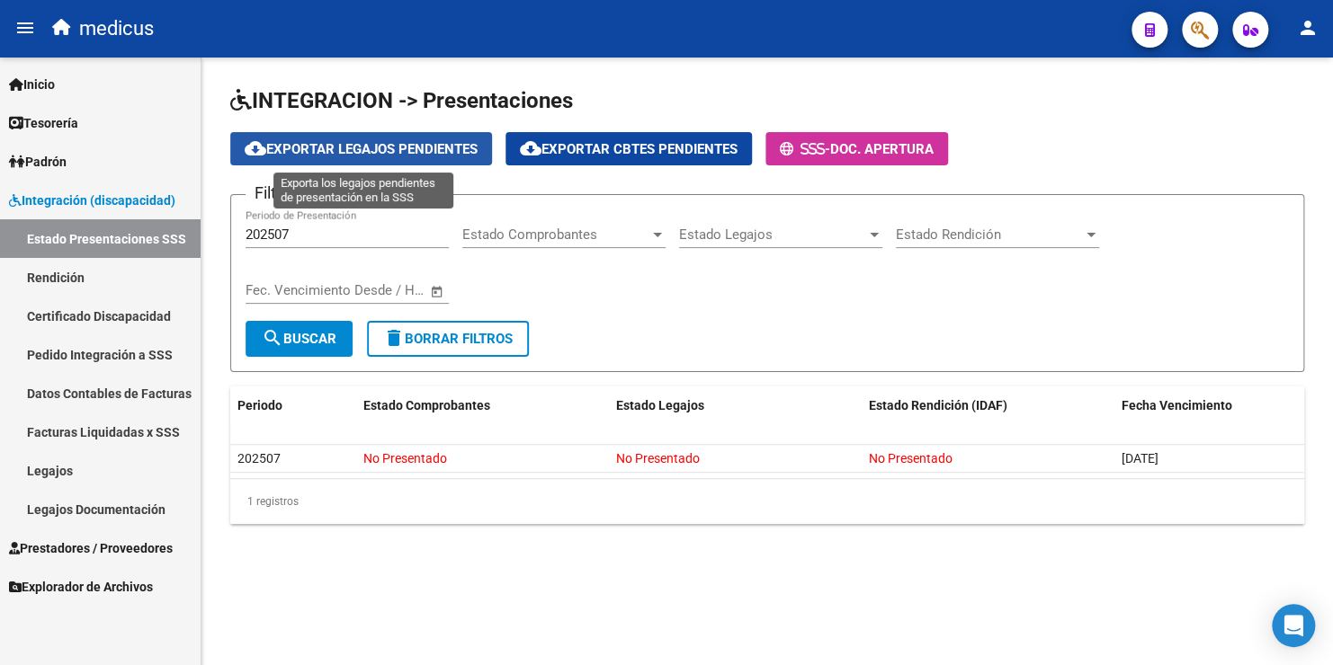
click at [416, 147] on span "cloud_download Exportar Legajos Pendientes" at bounding box center [361, 149] width 233 height 16
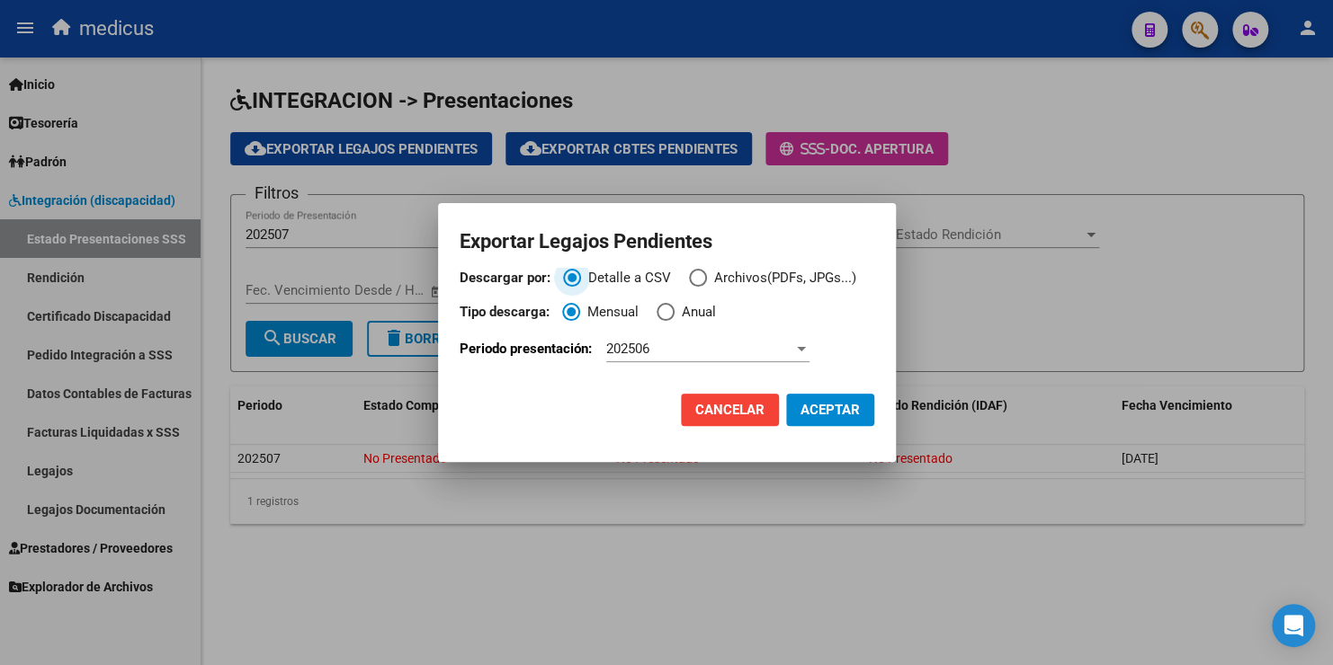
drag, startPoint x: 821, startPoint y: 415, endPoint x: 620, endPoint y: 248, distance: 260.5
click at [671, 413] on span "ACEPTAR" at bounding box center [829, 410] width 59 height 16
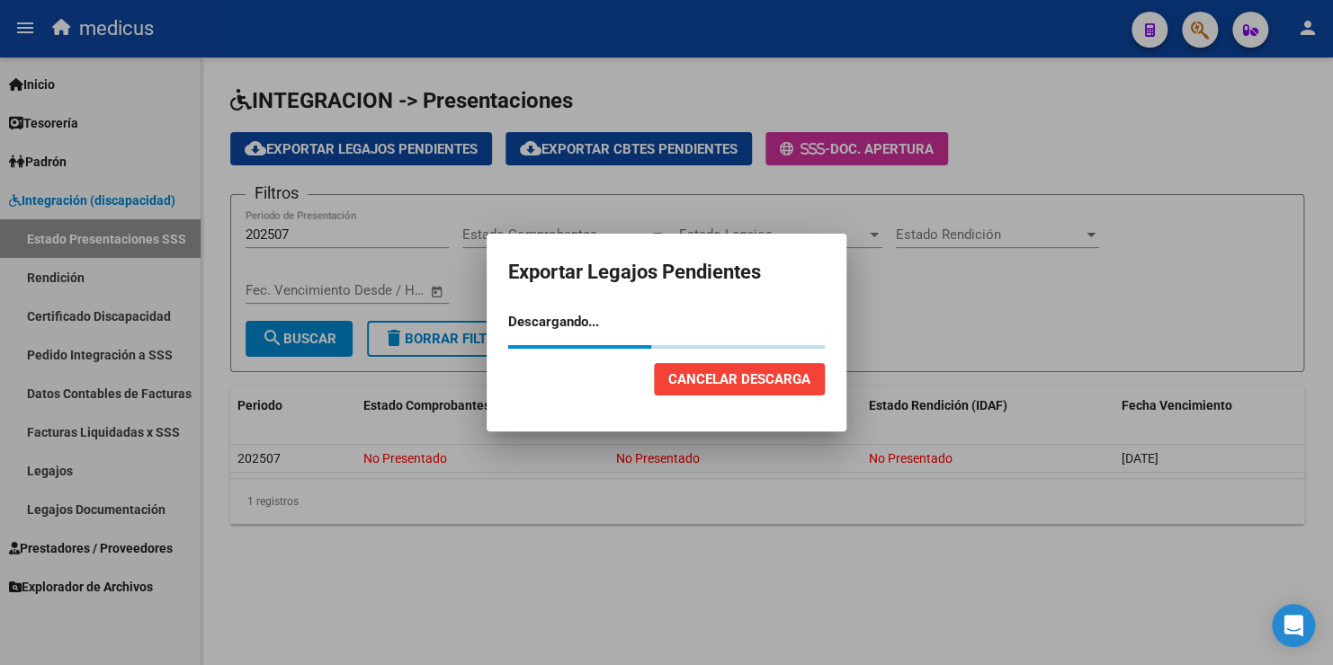
click at [671, 385] on span "Cancelar Descarga" at bounding box center [739, 379] width 142 height 16
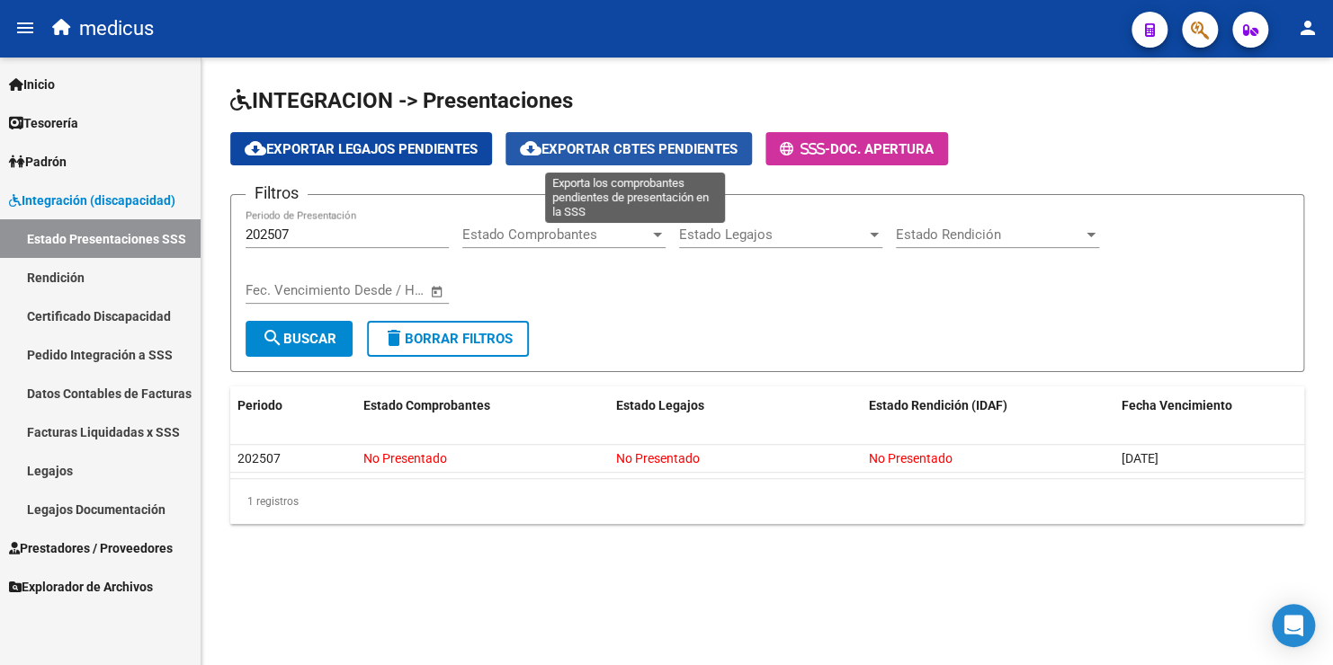
click at [606, 155] on span "cloud_download Exportar Cbtes Pendientes" at bounding box center [629, 149] width 218 height 16
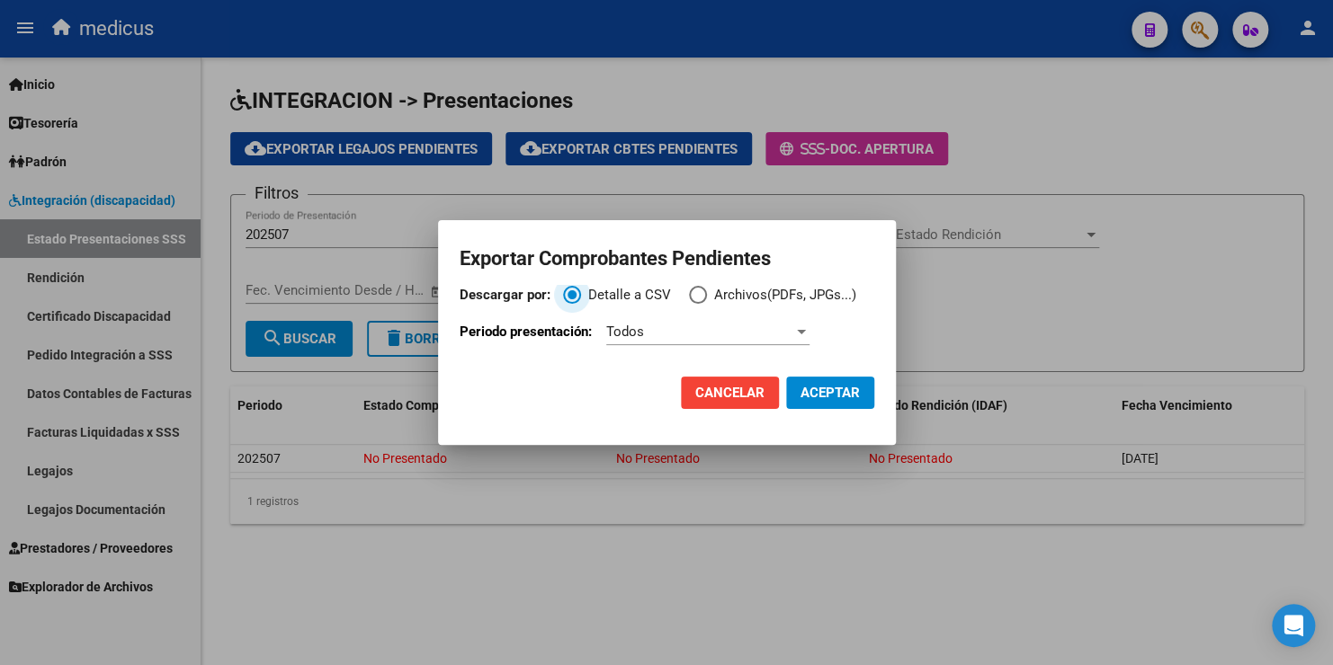
click at [671, 295] on span "Descargar por:" at bounding box center [698, 295] width 18 height 18
click at [671, 295] on input "Archivos(PDFs, JPGs...)" at bounding box center [698, 295] width 18 height 18
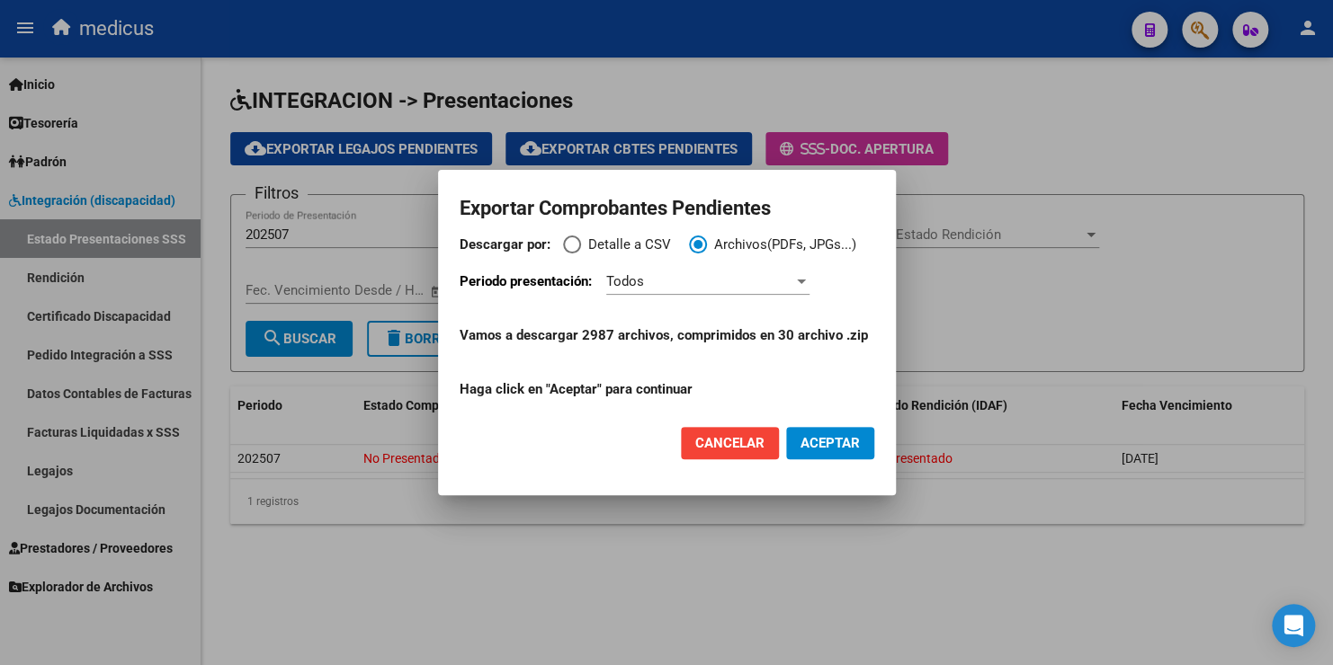
click at [671, 286] on div "Todos" at bounding box center [699, 281] width 187 height 16
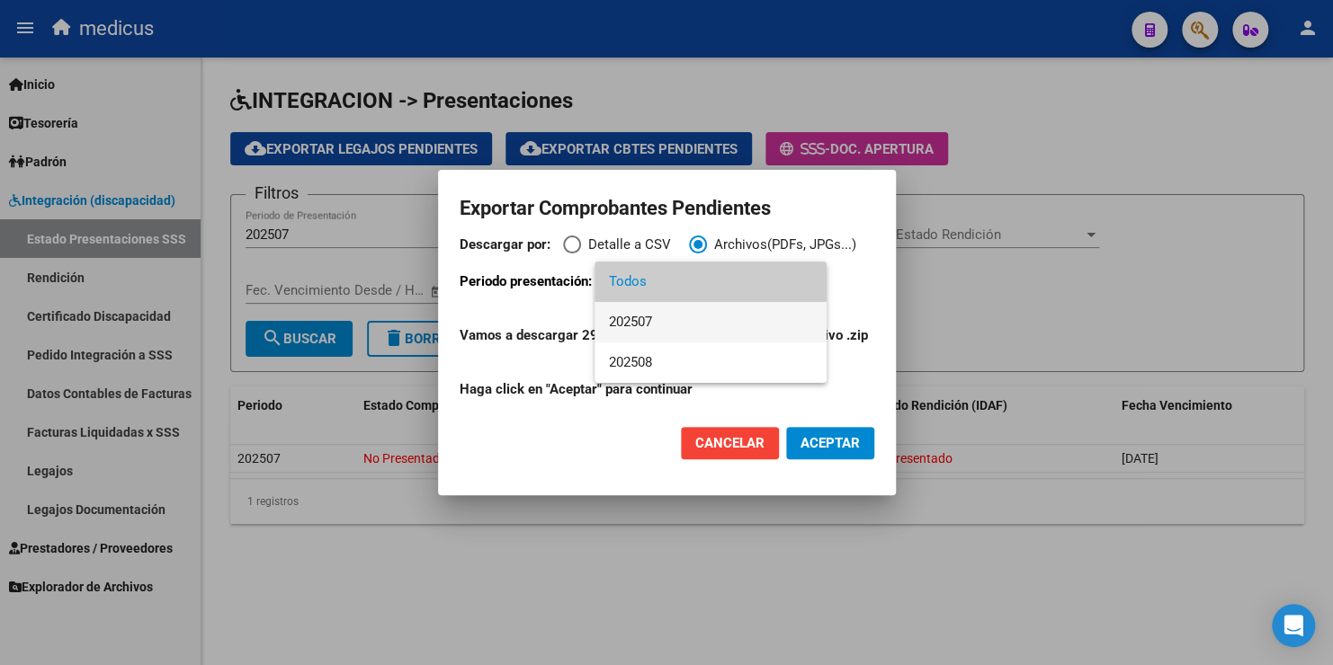
click at [670, 321] on span "202507" at bounding box center [710, 322] width 203 height 40
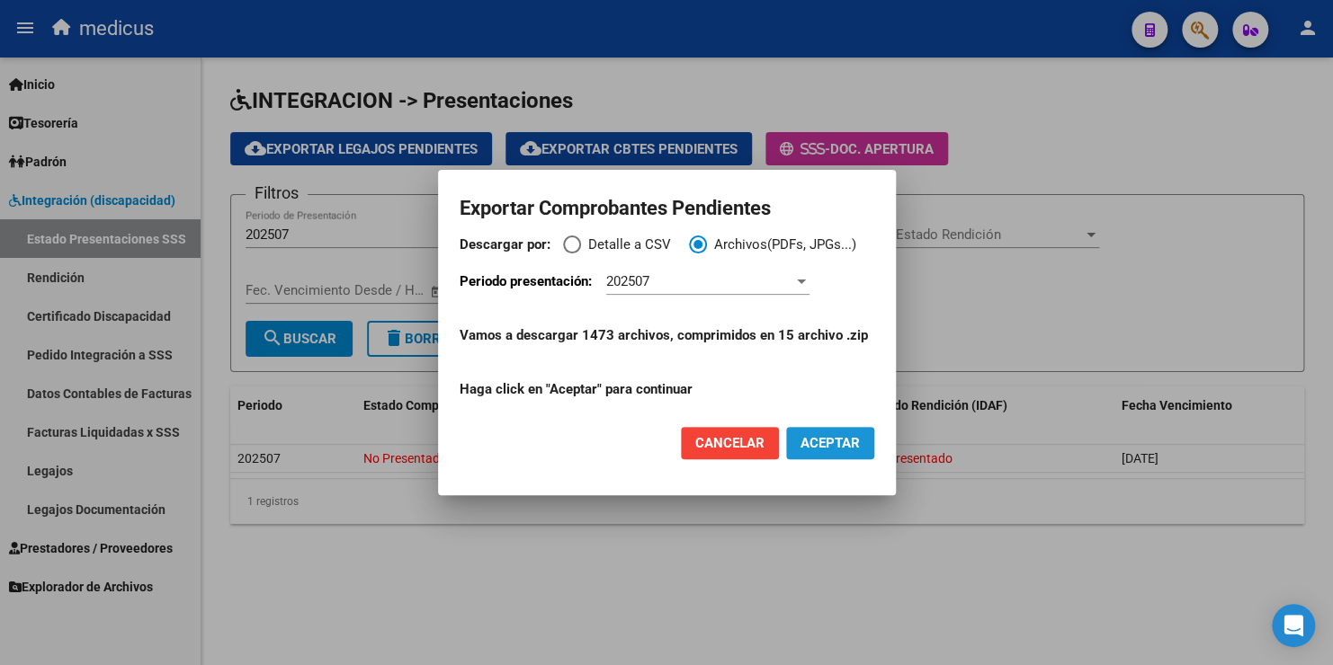
click at [671, 449] on span "ACEPTAR" at bounding box center [829, 443] width 59 height 16
